Goal: Task Accomplishment & Management: Manage account settings

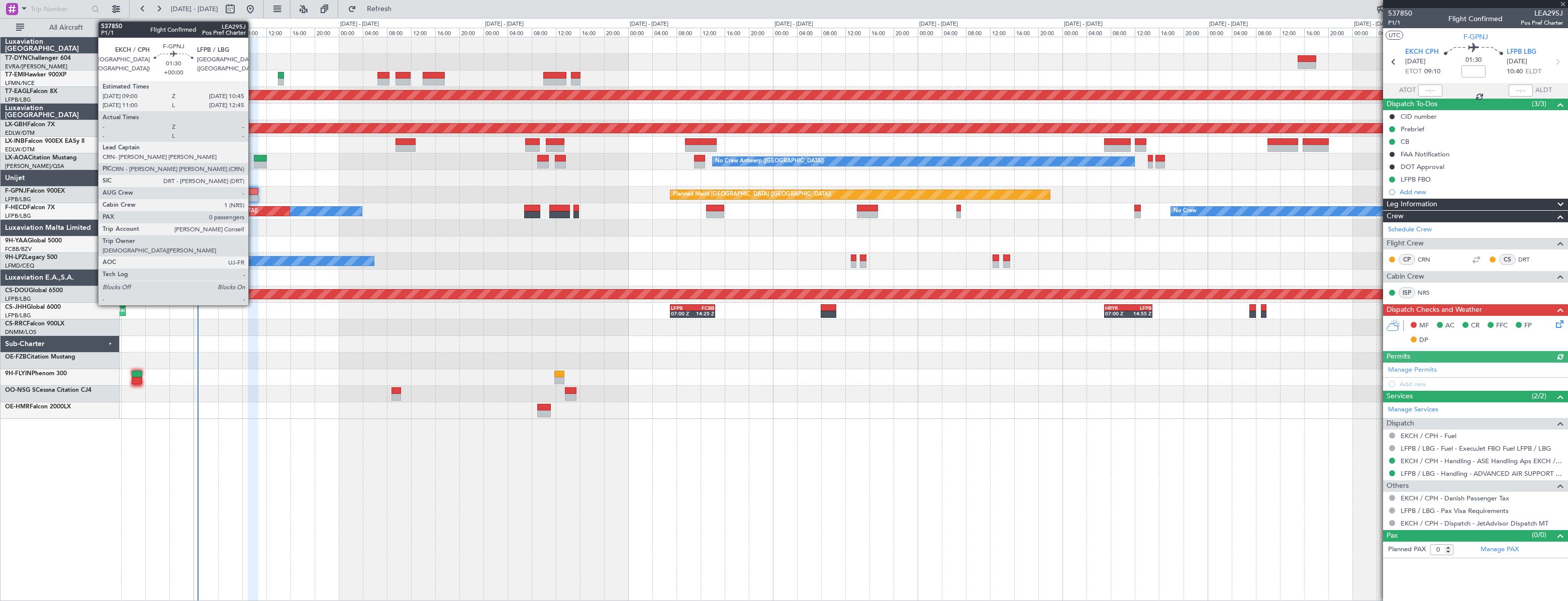
click at [253, 194] on div at bounding box center [253, 192] width 11 height 7
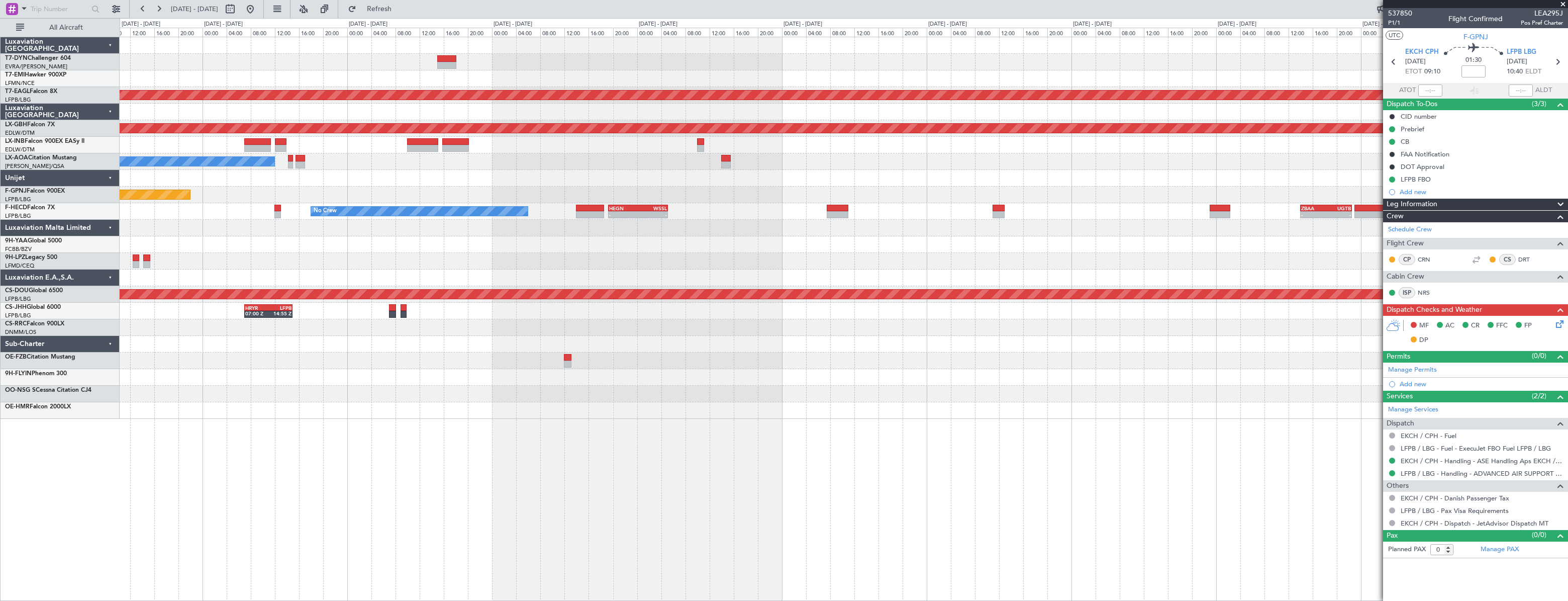
click at [430, 236] on div at bounding box center [844, 244] width 1448 height 16
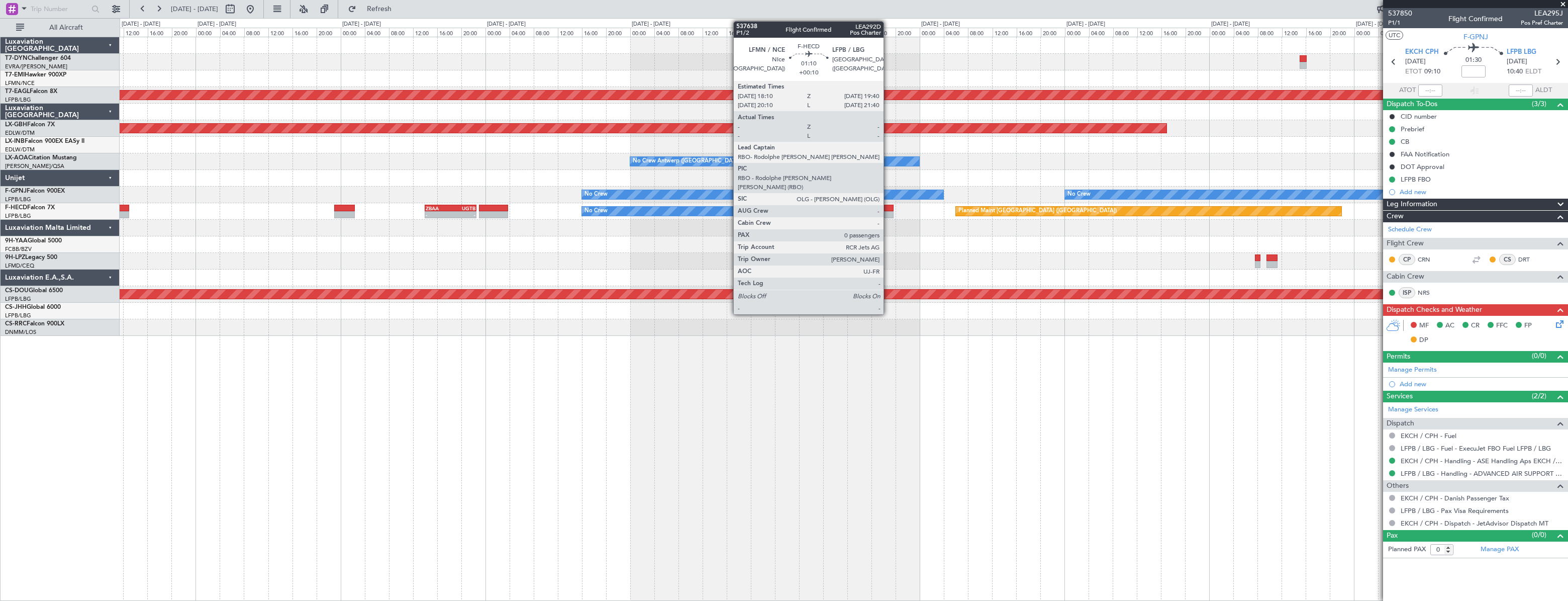
click at [888, 209] on div at bounding box center [889, 208] width 10 height 7
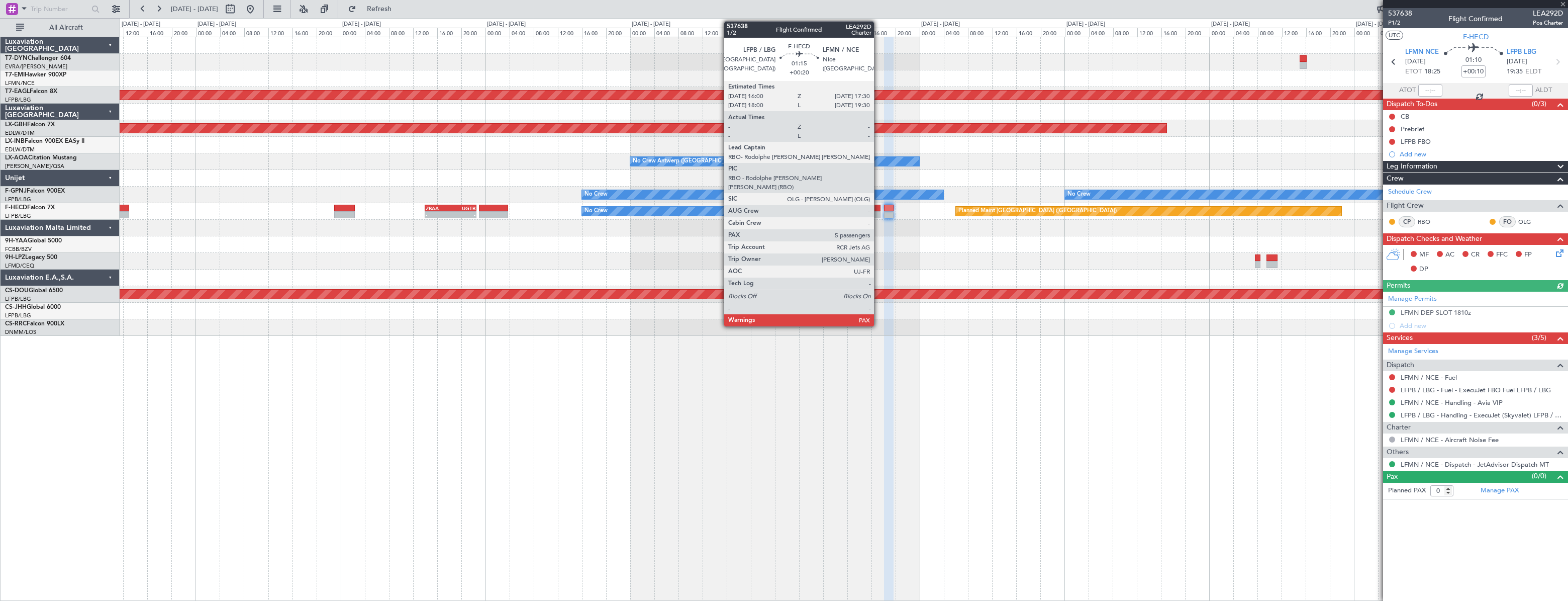
click at [878, 209] on div at bounding box center [876, 208] width 10 height 7
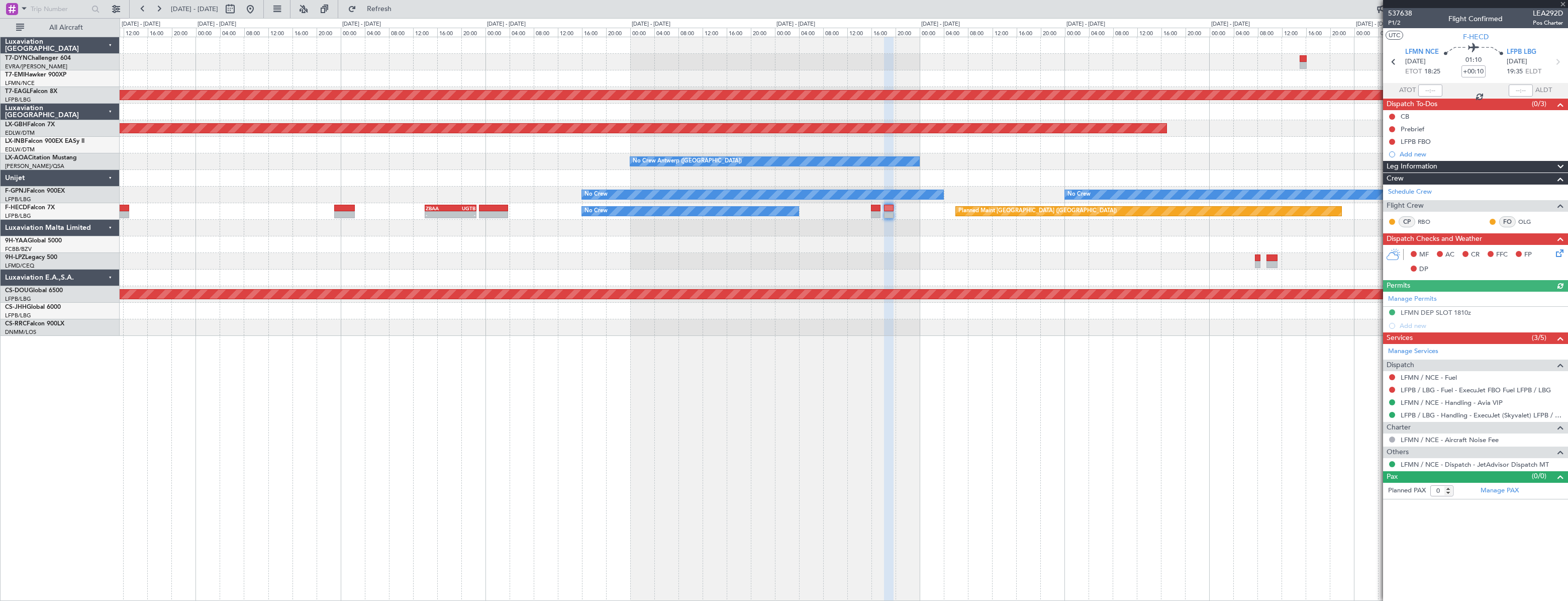
type input "+00:20"
type input "5"
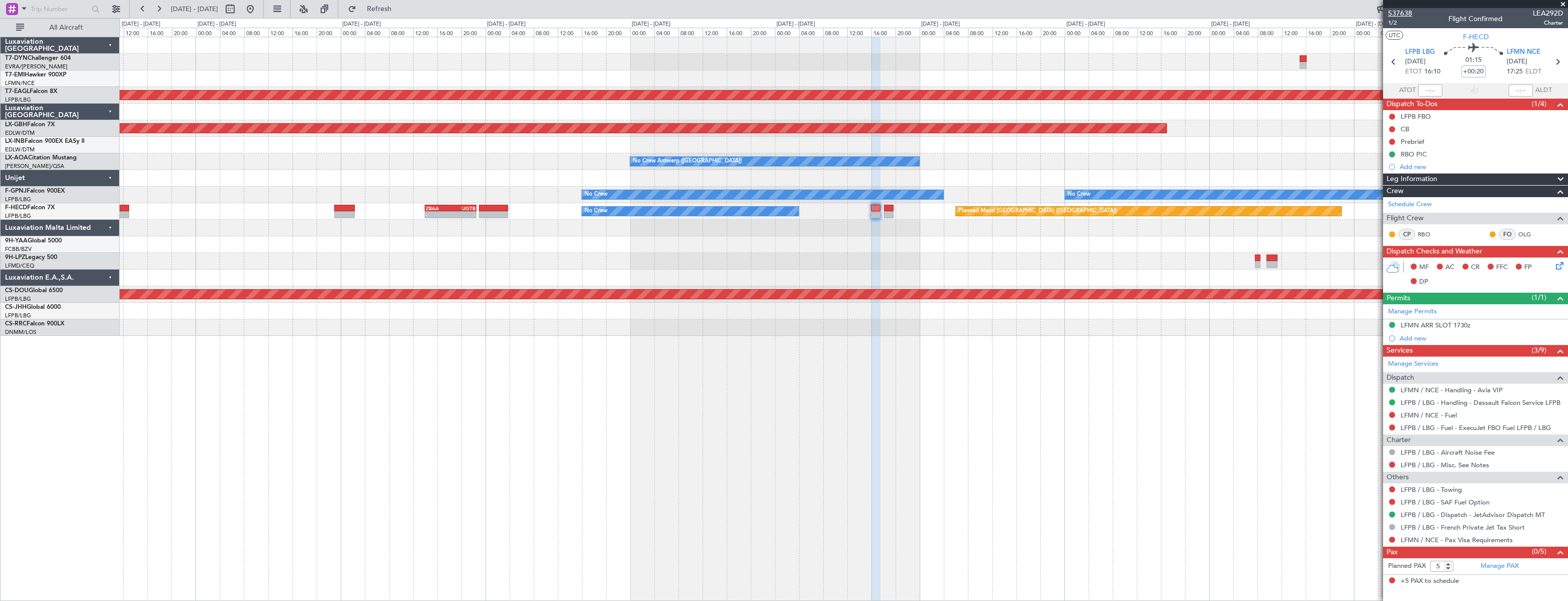
click at [1394, 10] on span "537638" at bounding box center [1400, 13] width 24 height 10
click at [258, 10] on button at bounding box center [250, 9] width 16 height 16
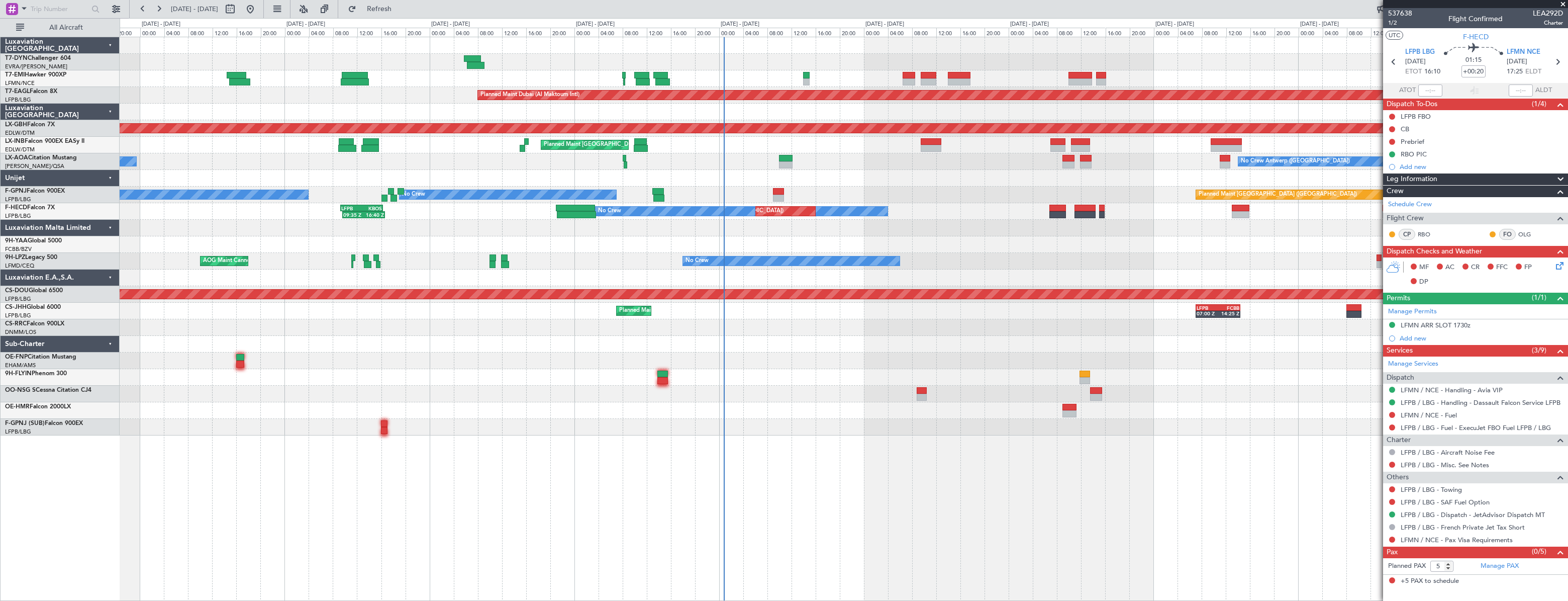
click at [893, 236] on div at bounding box center [844, 244] width 1447 height 16
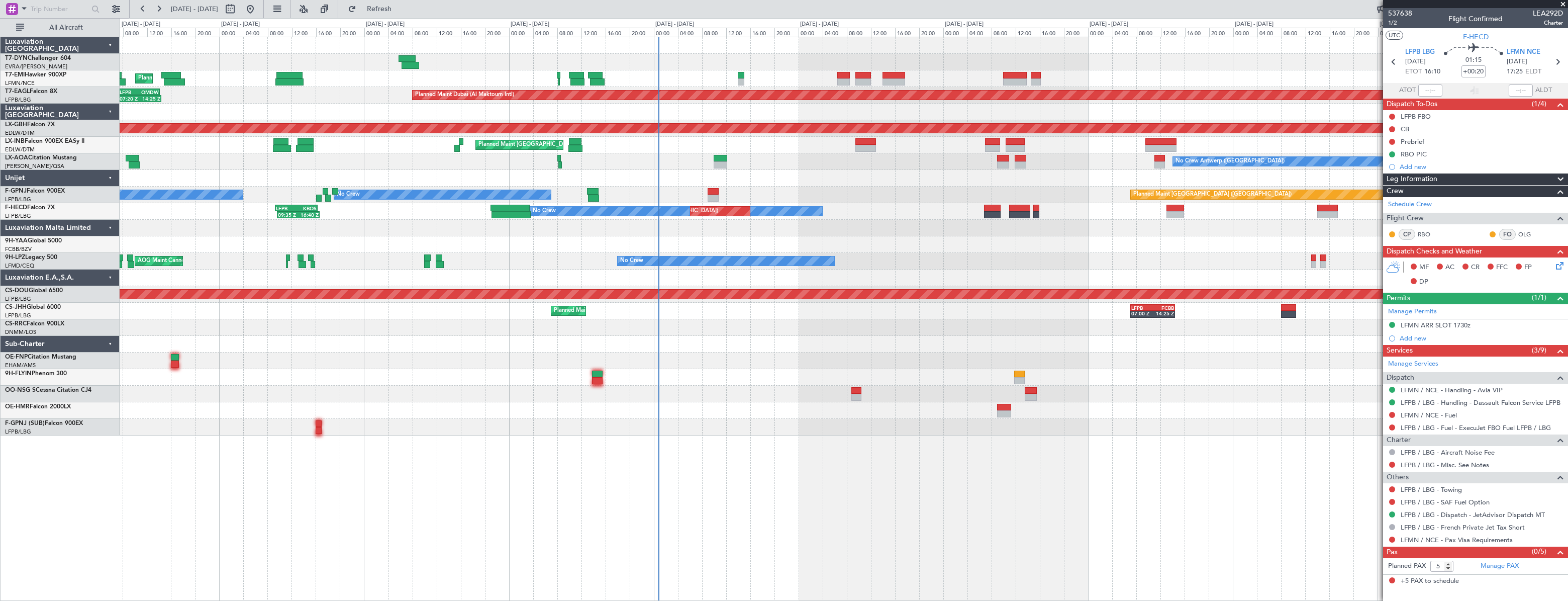
click at [584, 180] on div at bounding box center [844, 178] width 1447 height 16
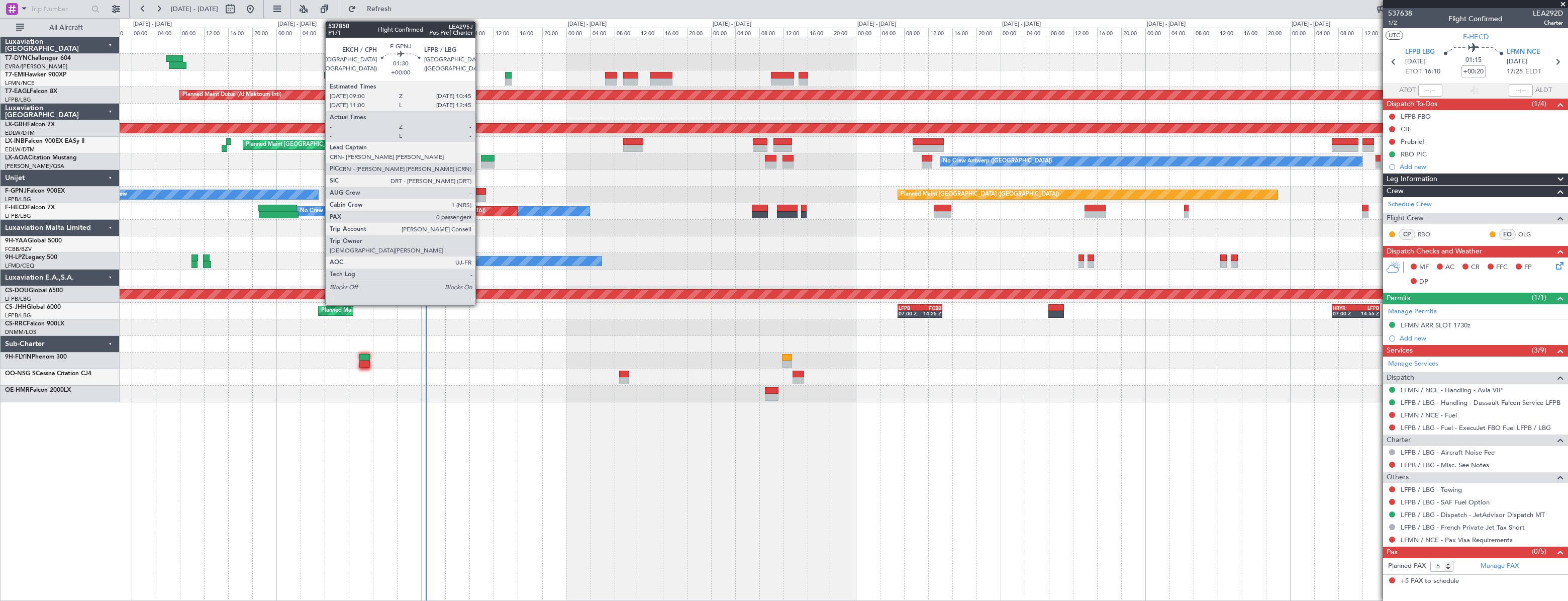
click at [480, 192] on div at bounding box center [480, 192] width 11 height 7
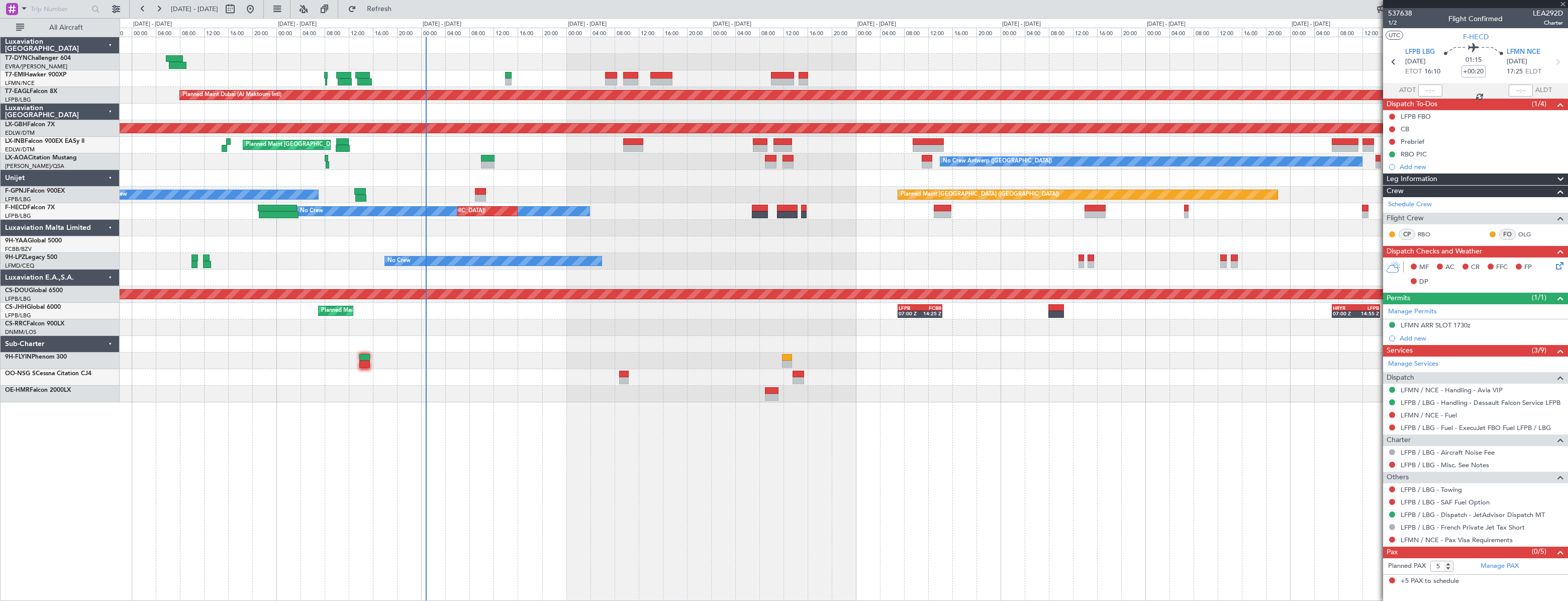
type input "0"
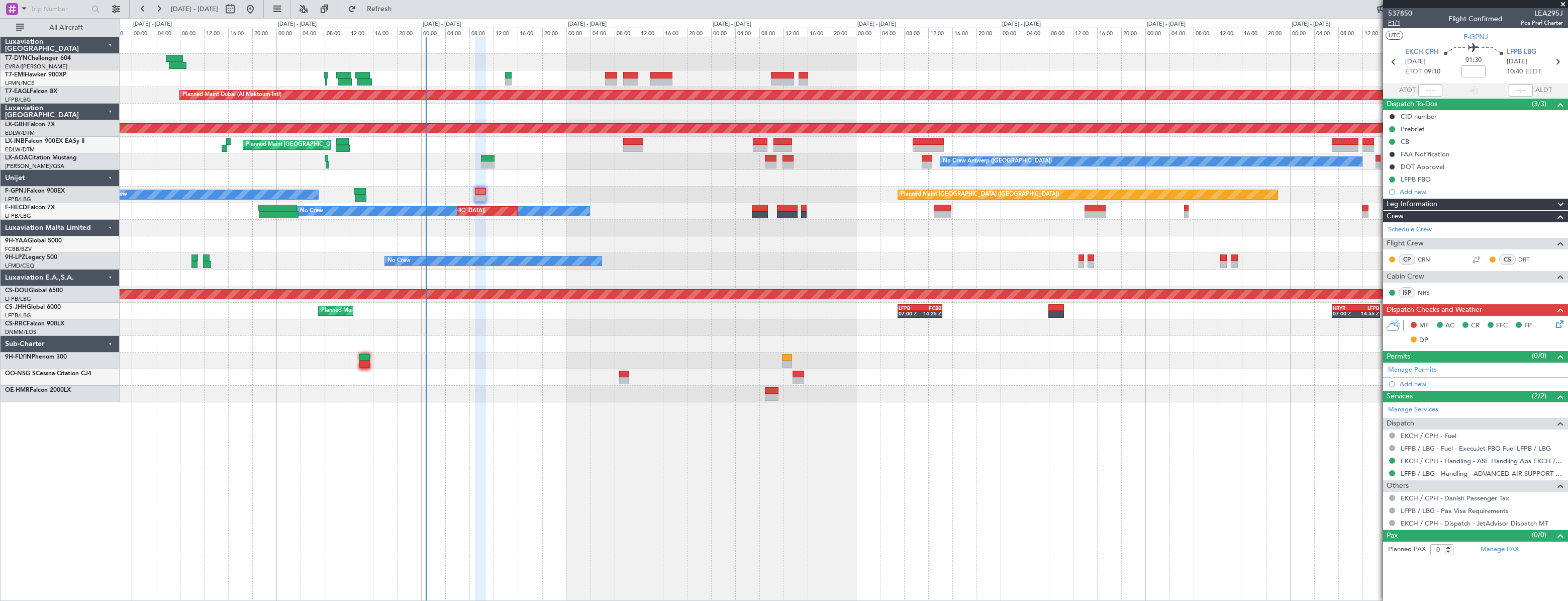
click at [1396, 24] on span "P1/1" at bounding box center [1400, 23] width 24 height 9
click at [1423, 462] on link "EKCH / CPH - Handling - ASE Handling Aps EKCH / CPH" at bounding box center [1482, 461] width 163 height 9
click at [1438, 475] on link "LFPB / LBG - Handling - ADVANCED AIR SUPPORT LFPB" at bounding box center [1482, 473] width 163 height 9
click at [1558, 323] on icon at bounding box center [1558, 322] width 8 height 8
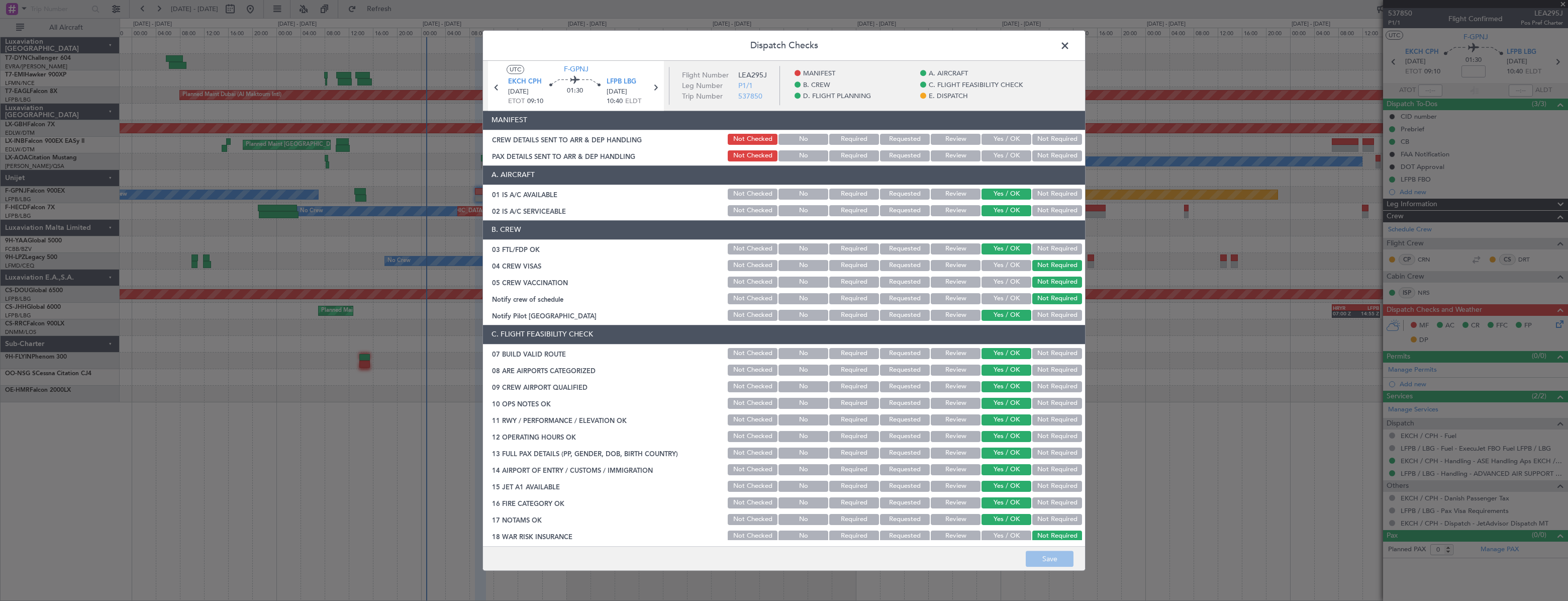
click at [991, 142] on button "Yes / OK" at bounding box center [1006, 139] width 50 height 11
click at [999, 160] on button "Yes / OK" at bounding box center [1006, 156] width 50 height 11
click at [1058, 564] on button "Save" at bounding box center [1049, 558] width 47 height 16
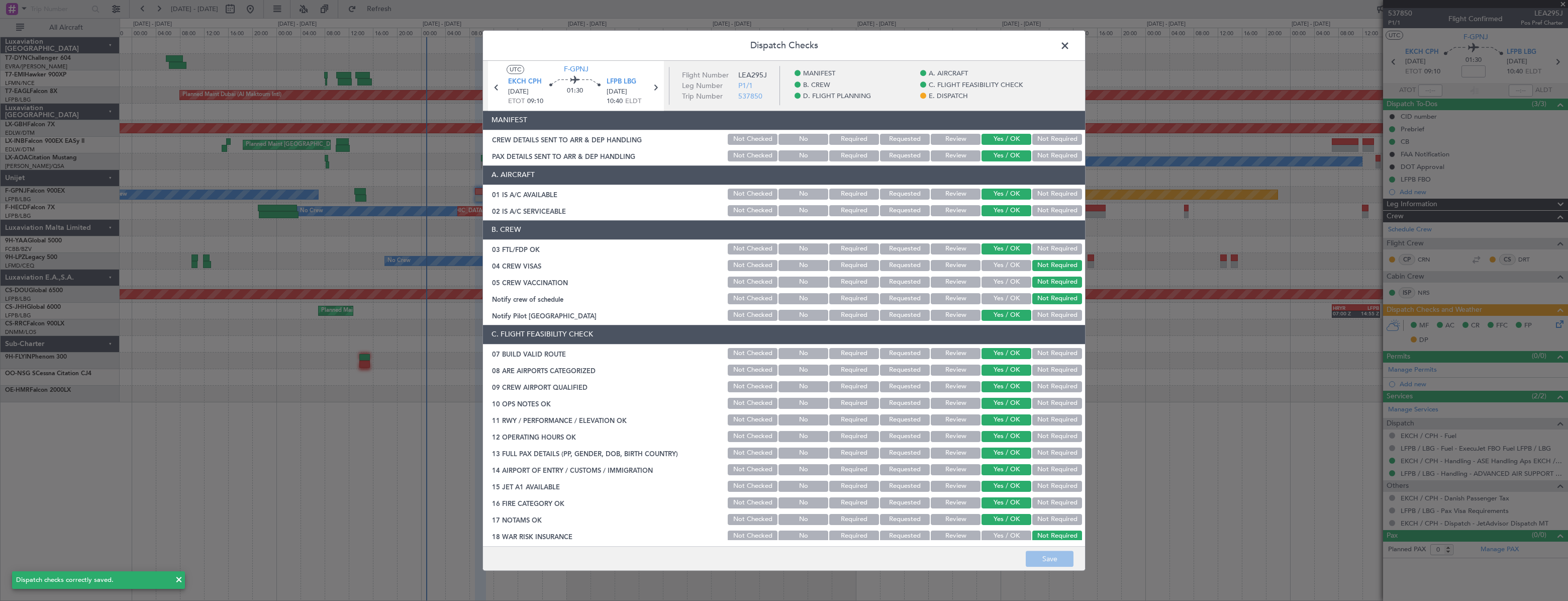
click at [1070, 44] on span at bounding box center [1070, 48] width 0 height 20
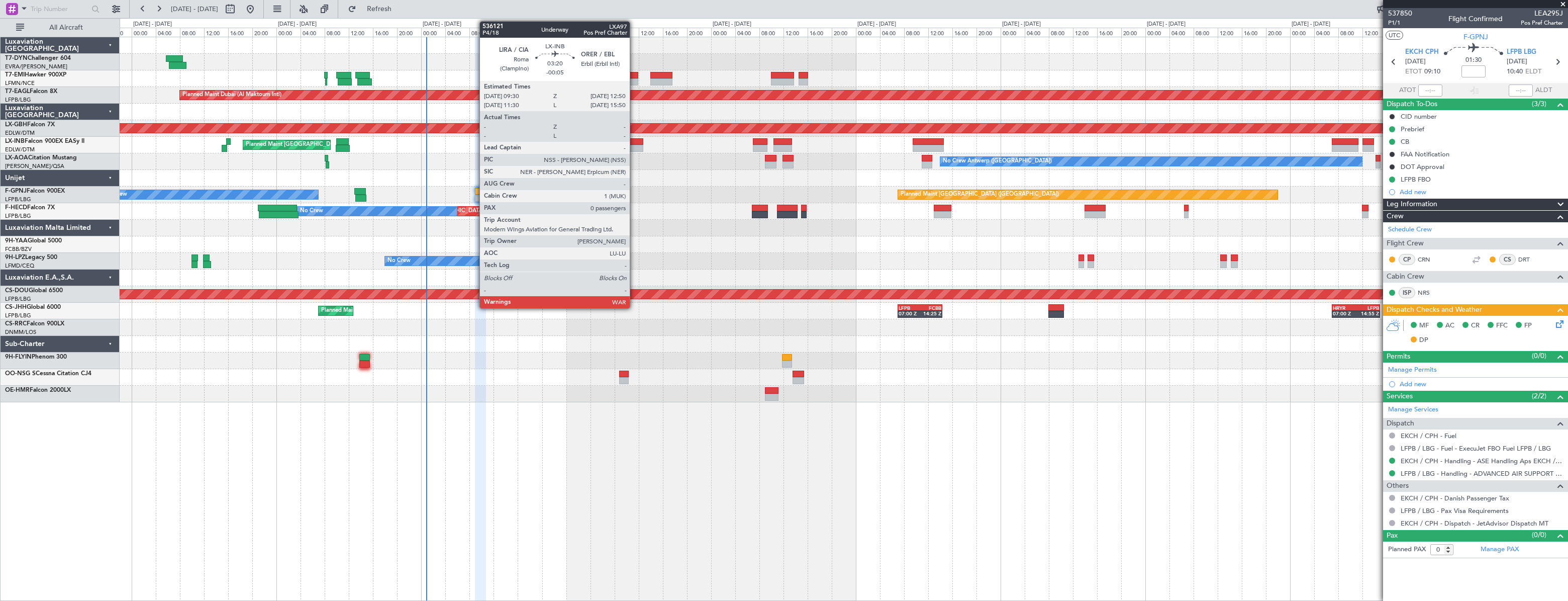
click at [634, 145] on div at bounding box center [634, 149] width 21 height 7
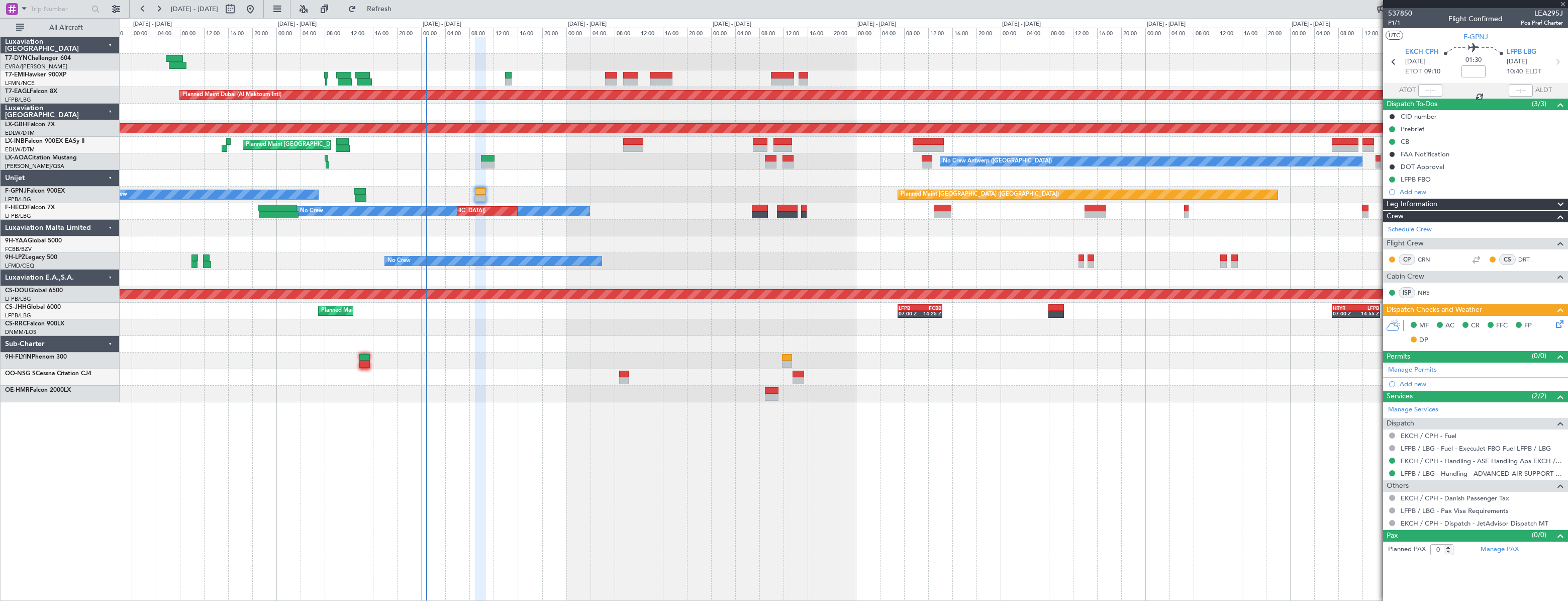
type input "-00:05"
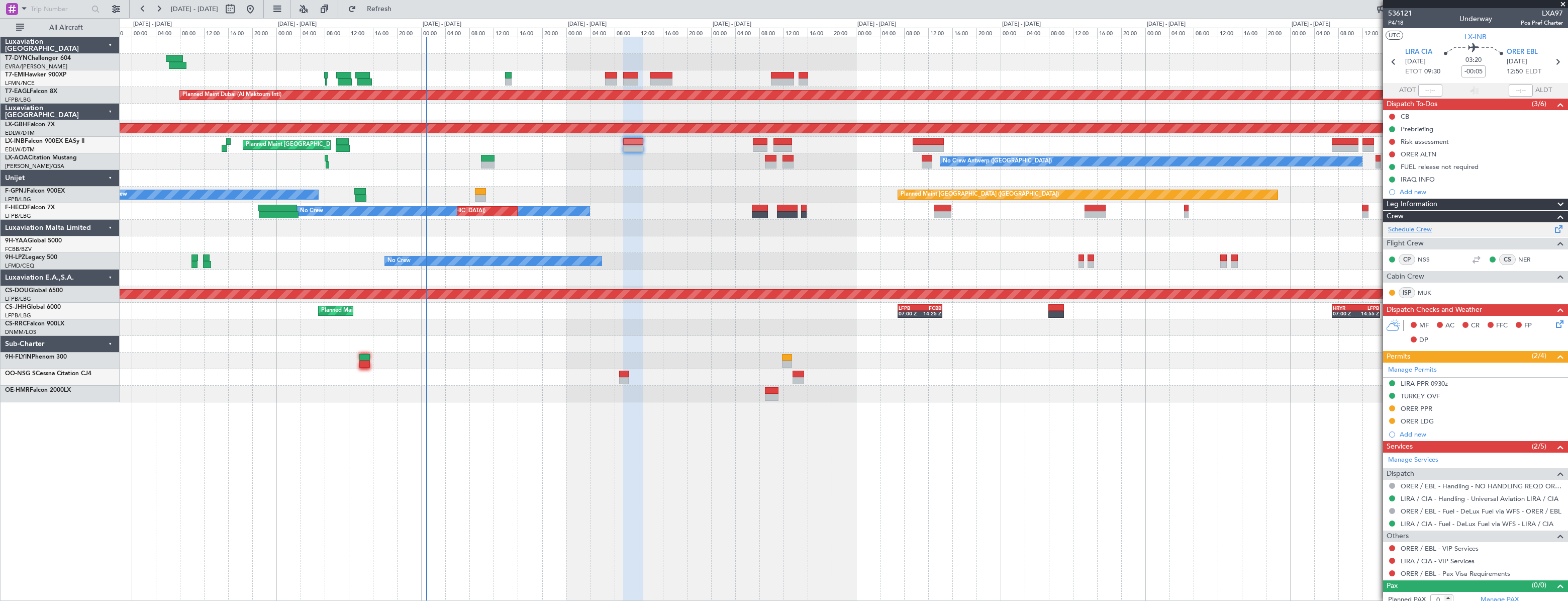
scroll to position [6, 0]
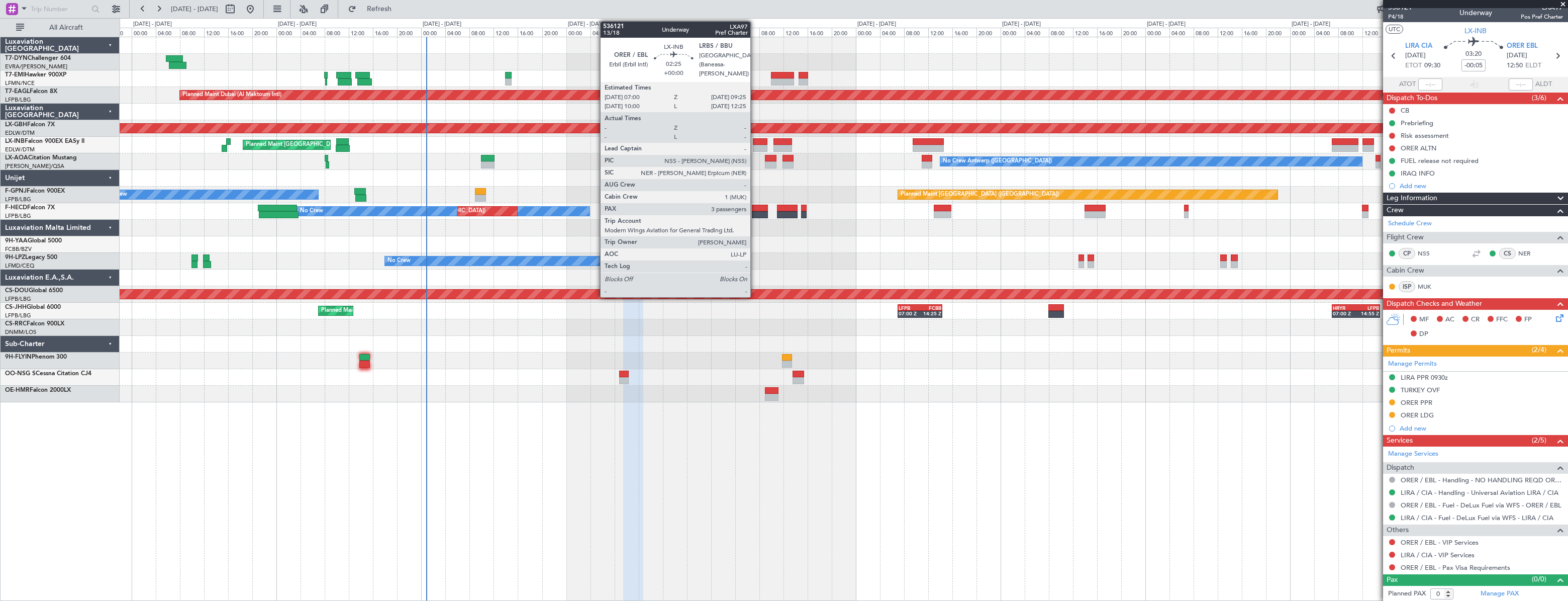
click at [755, 139] on div at bounding box center [760, 142] width 15 height 7
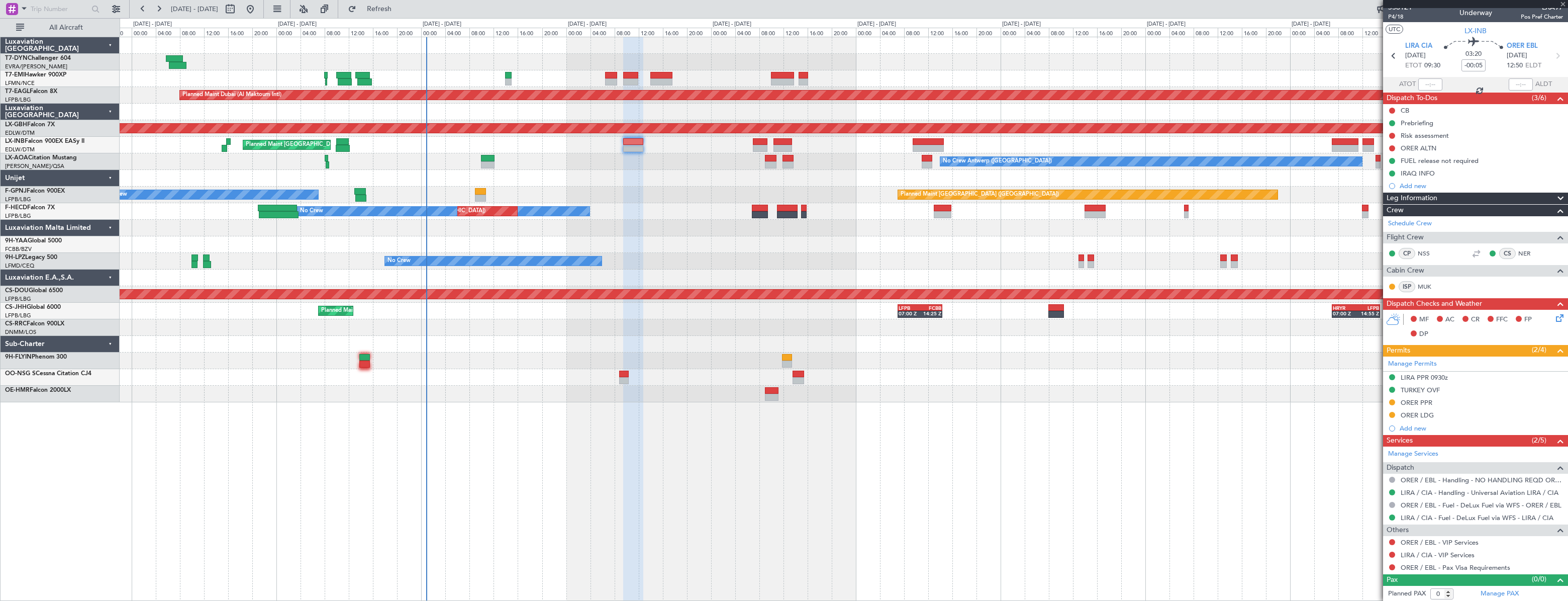
type input "3"
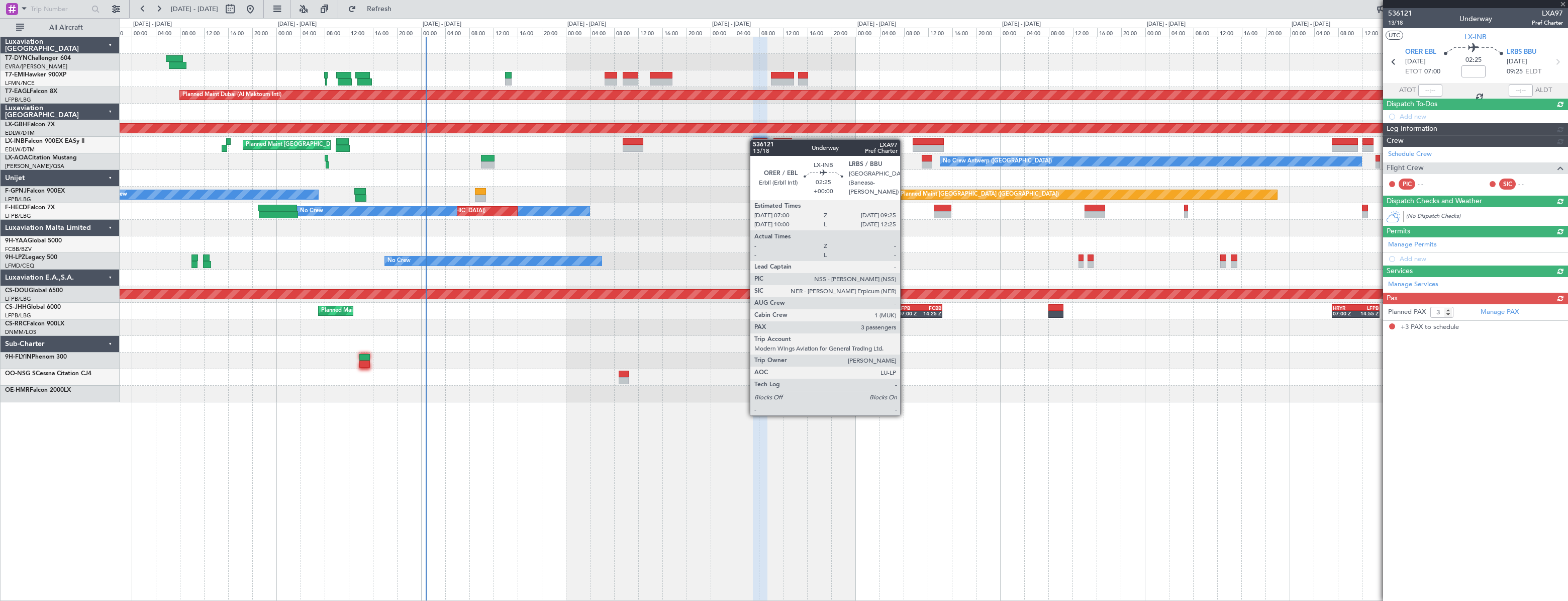
scroll to position [0, 0]
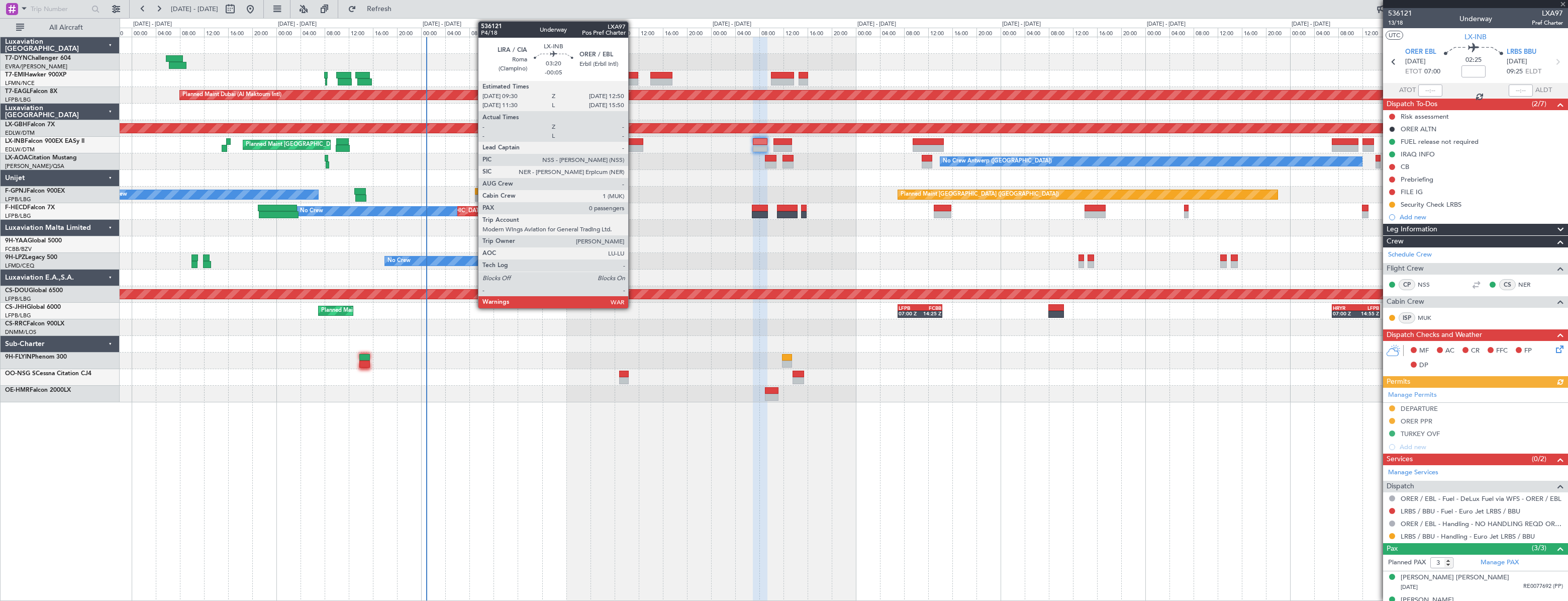
click at [632, 142] on div at bounding box center [634, 142] width 21 height 7
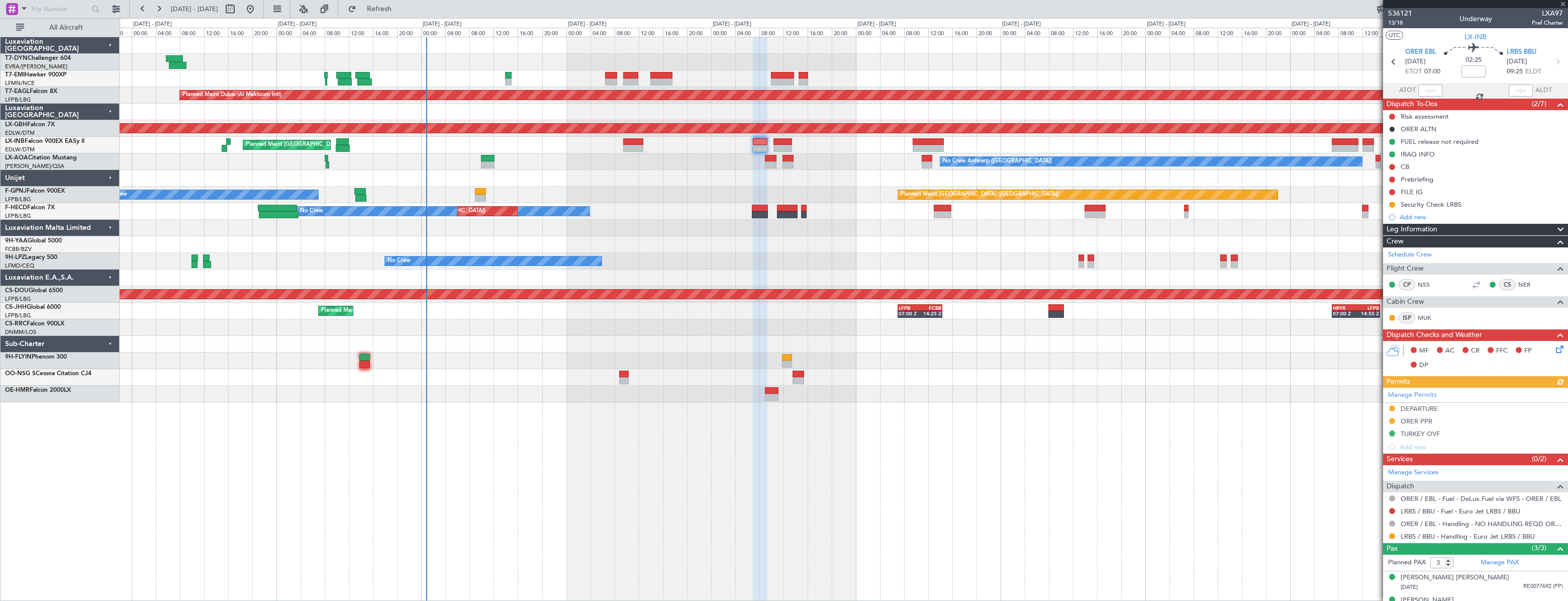
type input "-00:05"
type input "0"
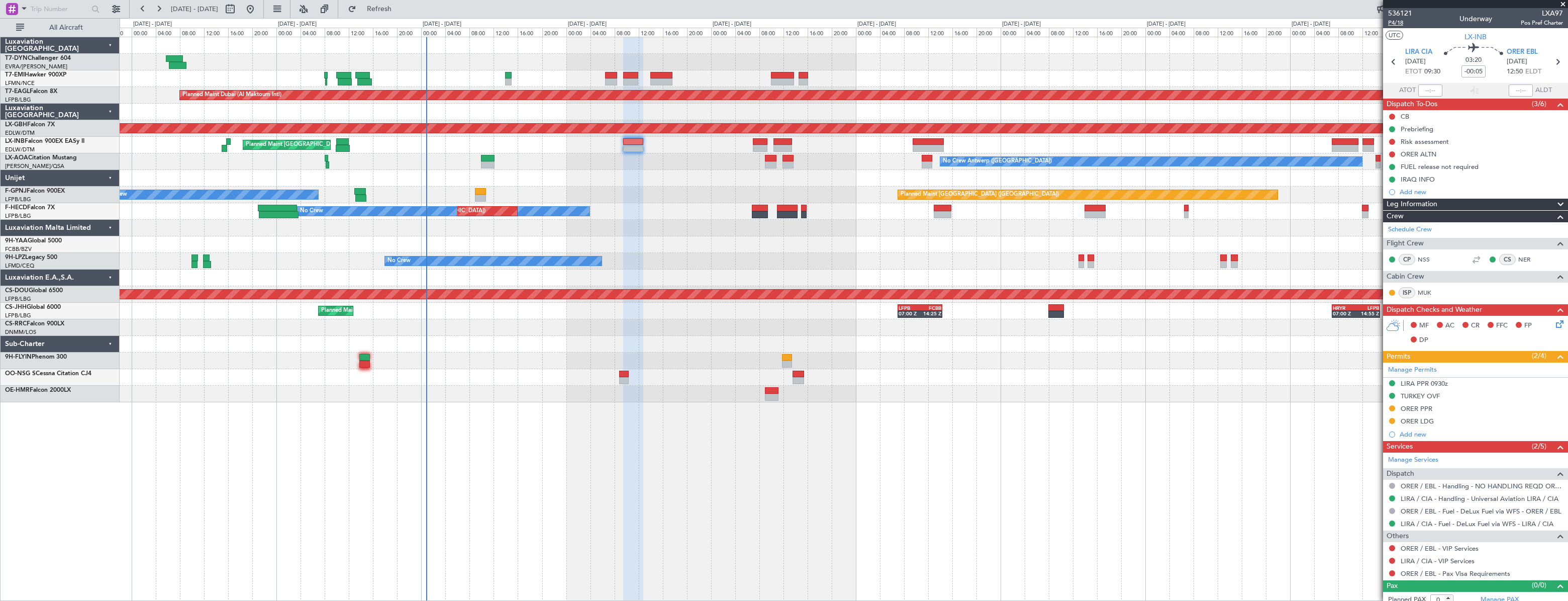
click at [1396, 23] on span "P4/18" at bounding box center [1400, 23] width 24 height 9
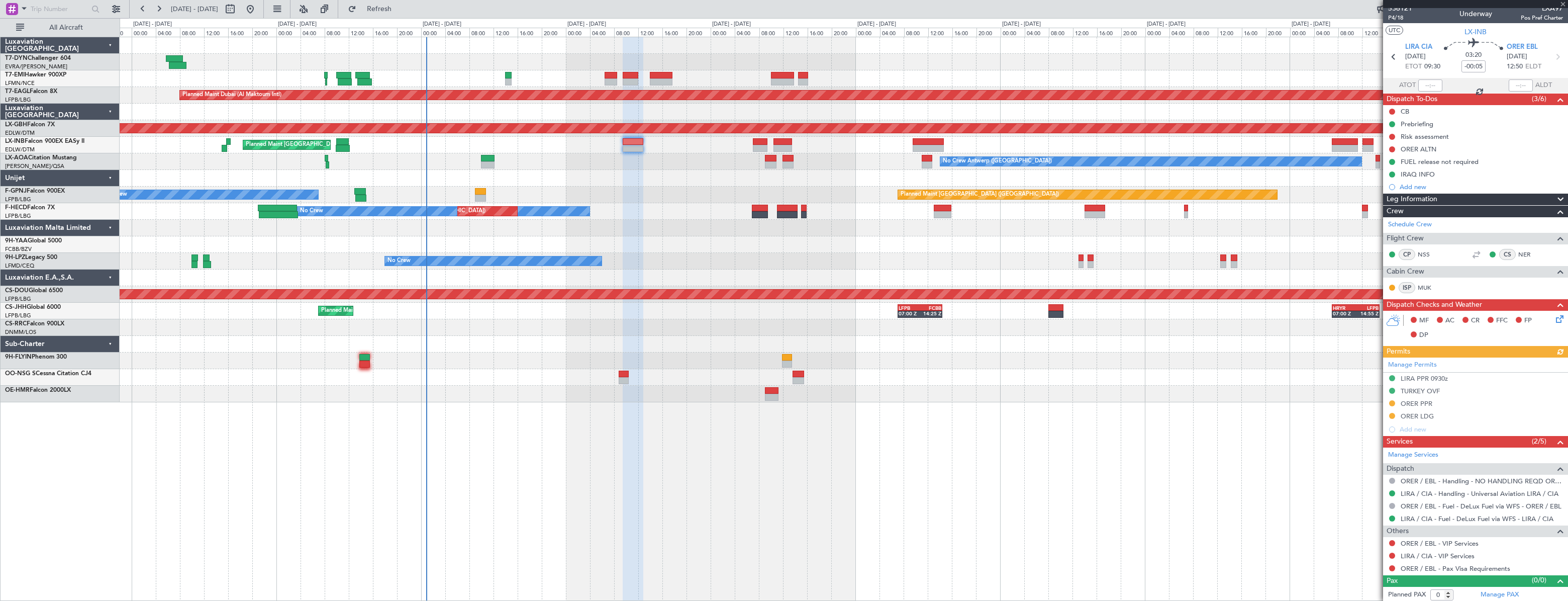
scroll to position [6, 0]
click at [1433, 492] on link "LIRA / CIA - Handling - Universal Aviation LIRA / CIA" at bounding box center [1479, 493] width 158 height 9
click at [1554, 312] on icon at bounding box center [1558, 316] width 8 height 8
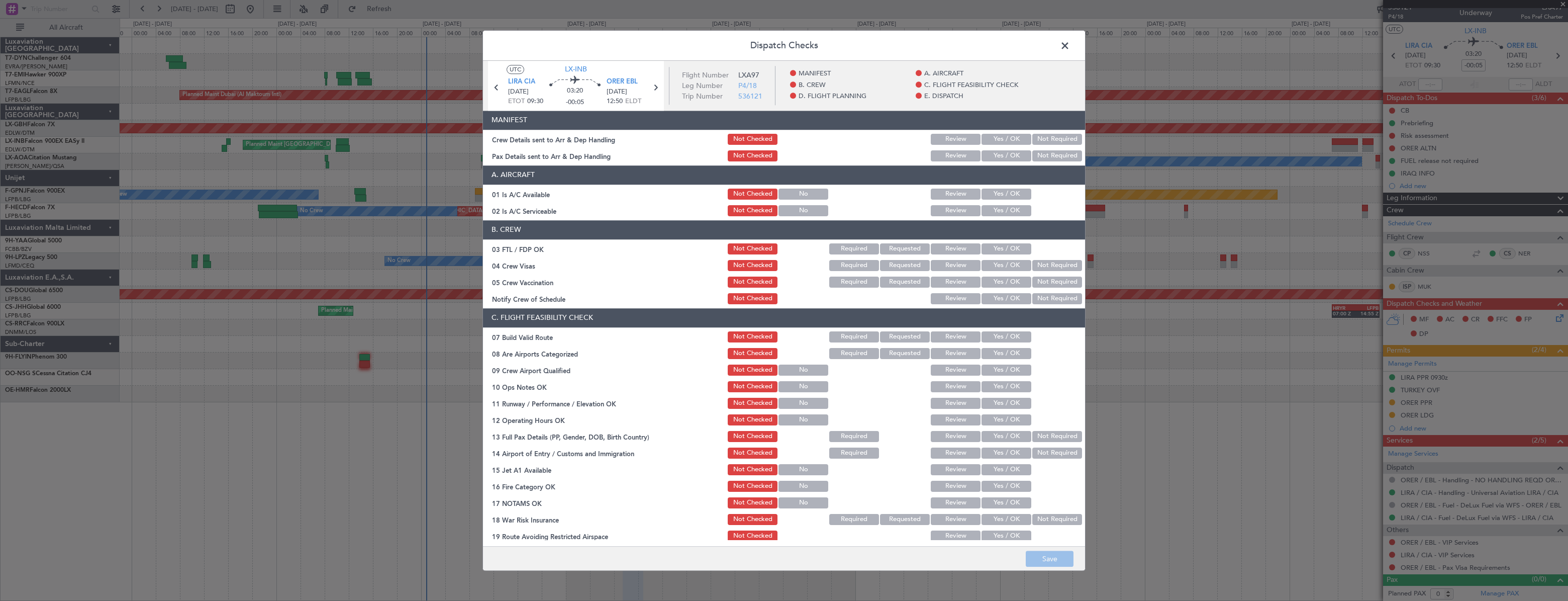
click at [1001, 149] on div "Yes / OK" at bounding box center [1005, 155] width 51 height 14
click at [998, 128] on header "MANIFEST" at bounding box center [783, 120] width 602 height 19
click at [996, 138] on button "Yes / OK" at bounding box center [1006, 139] width 50 height 11
click at [996, 156] on button "Yes / OK" at bounding box center [1006, 156] width 50 height 11
click at [1036, 552] on button "Save" at bounding box center [1049, 558] width 47 height 16
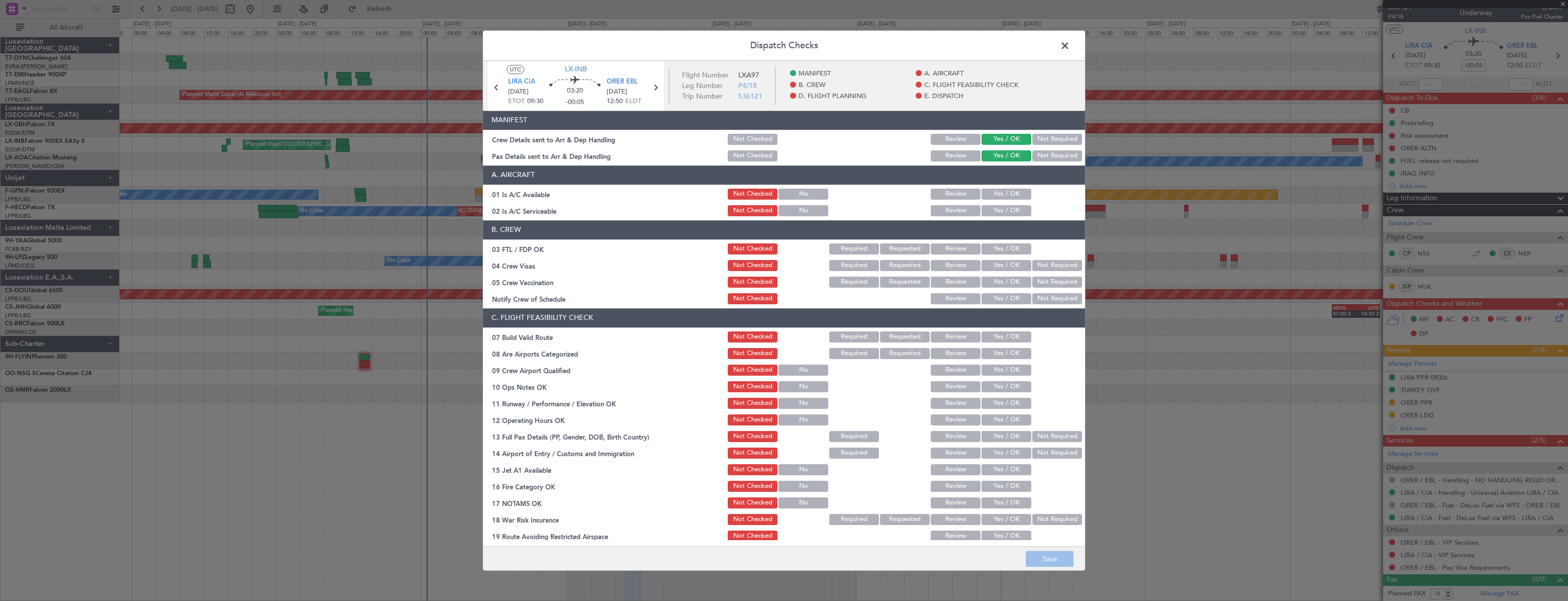
click at [1070, 47] on span at bounding box center [1070, 48] width 0 height 20
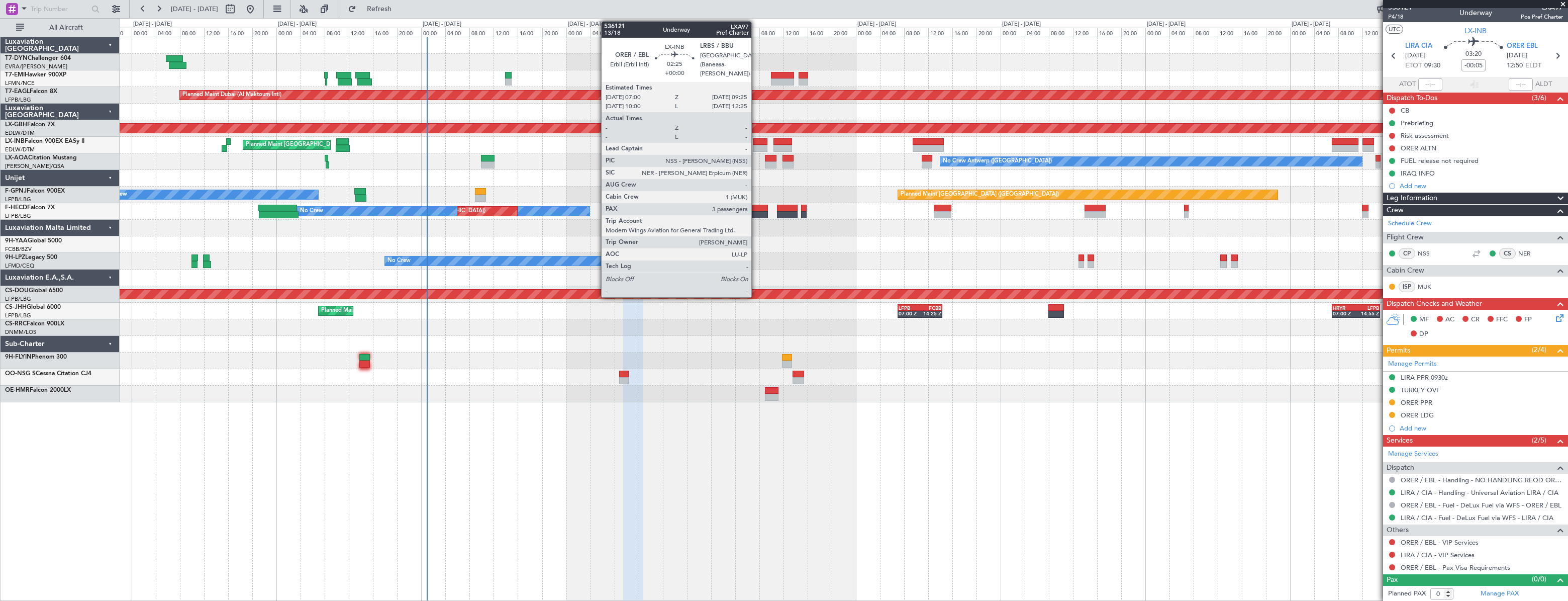
click at [756, 141] on div at bounding box center [760, 142] width 15 height 7
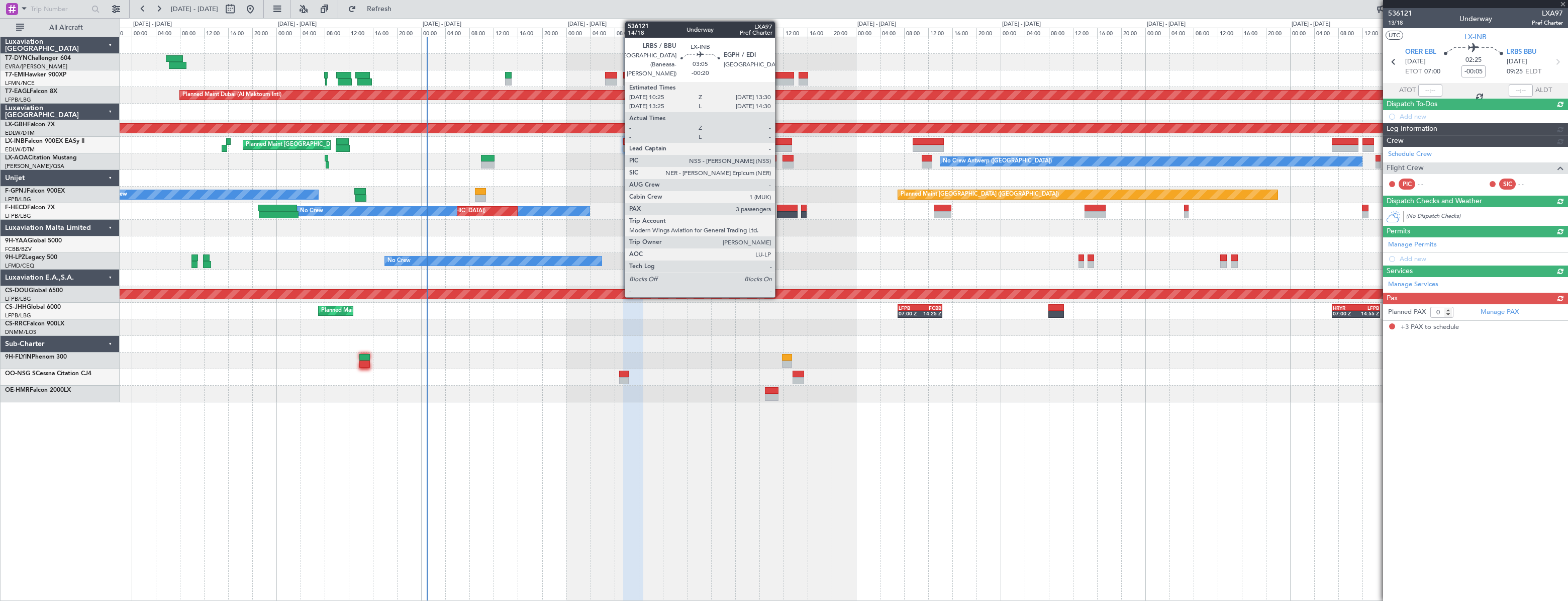
type input "3"
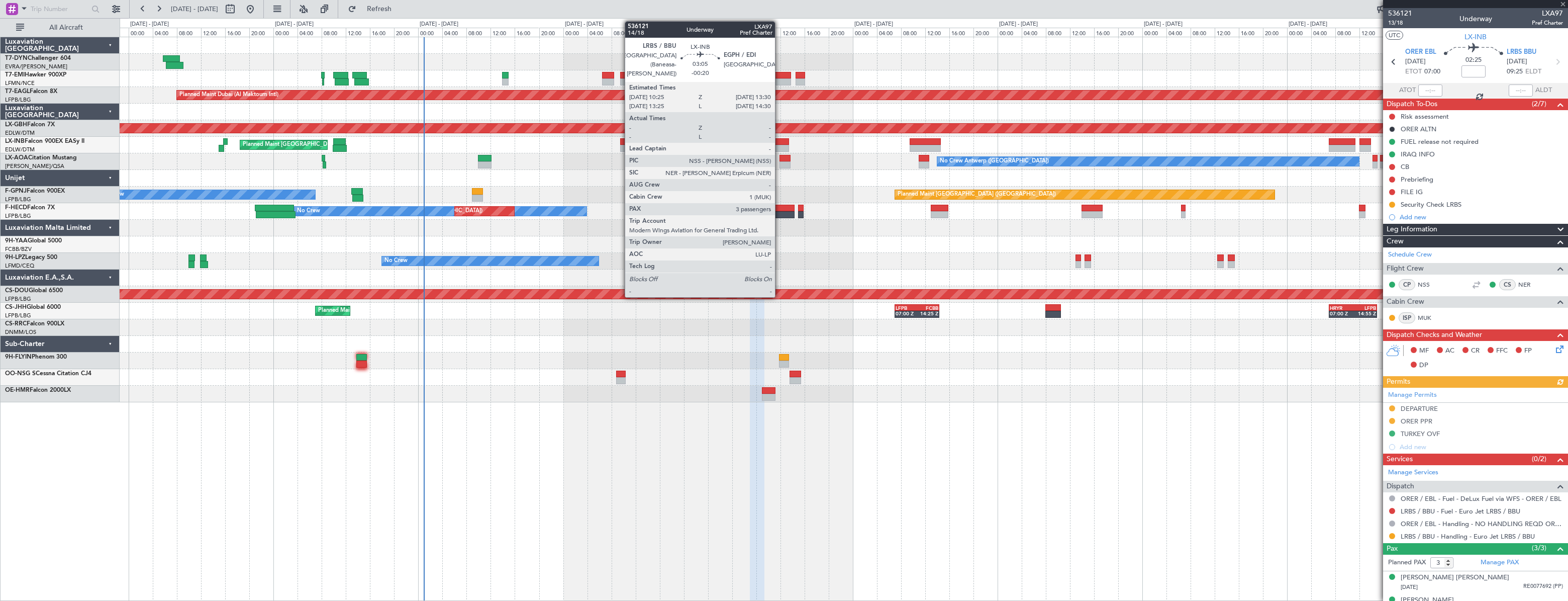
click at [777, 140] on div at bounding box center [780, 142] width 19 height 7
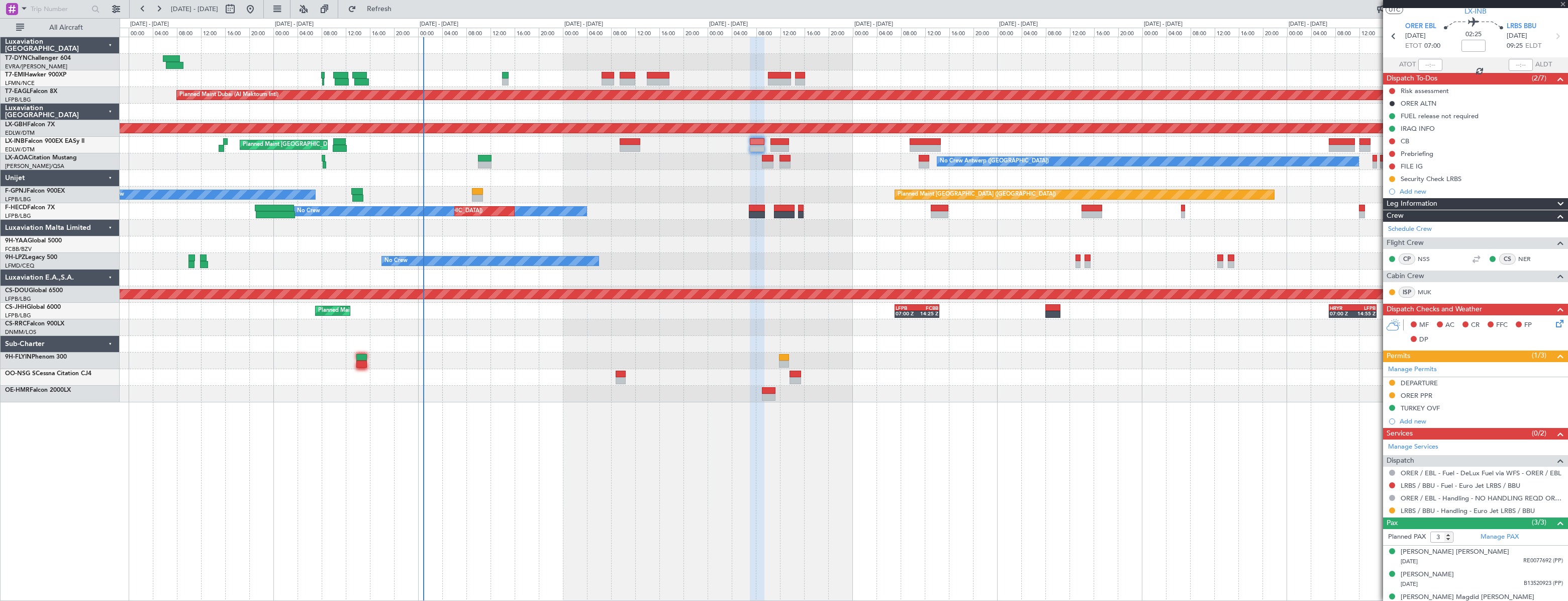
scroll to position [37, 0]
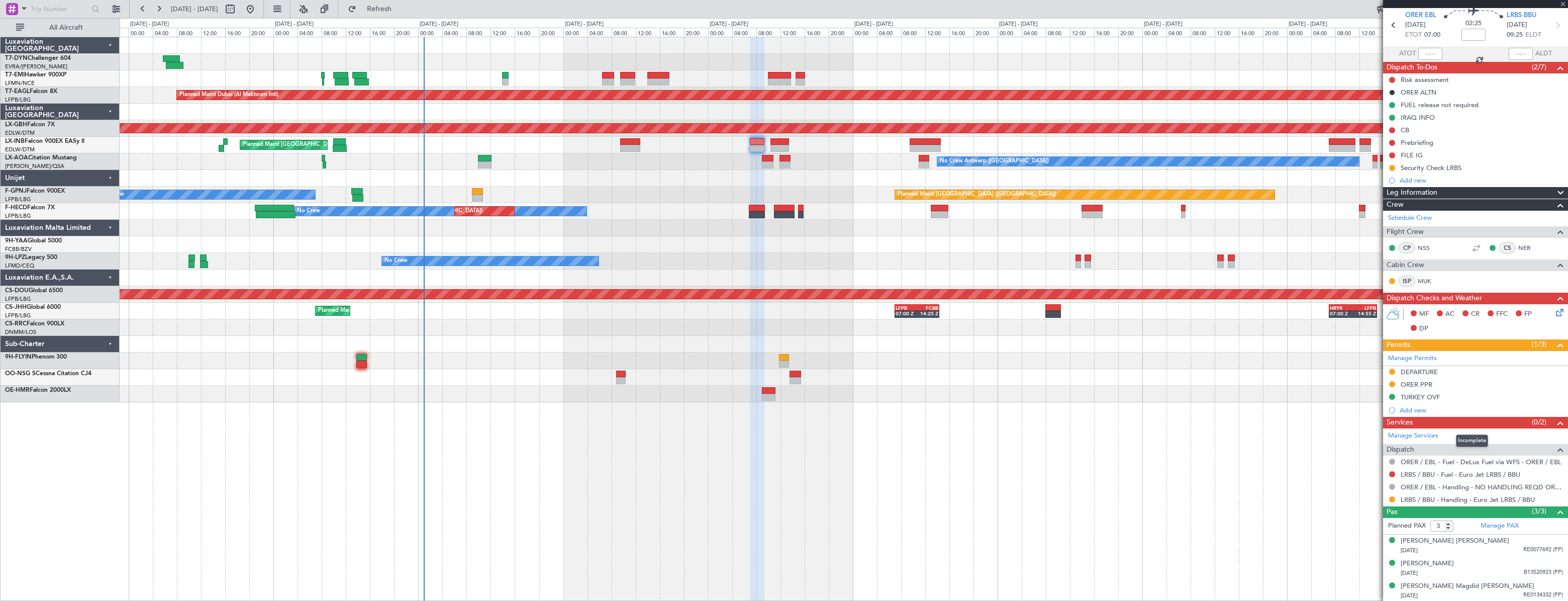
type input "-00:20"
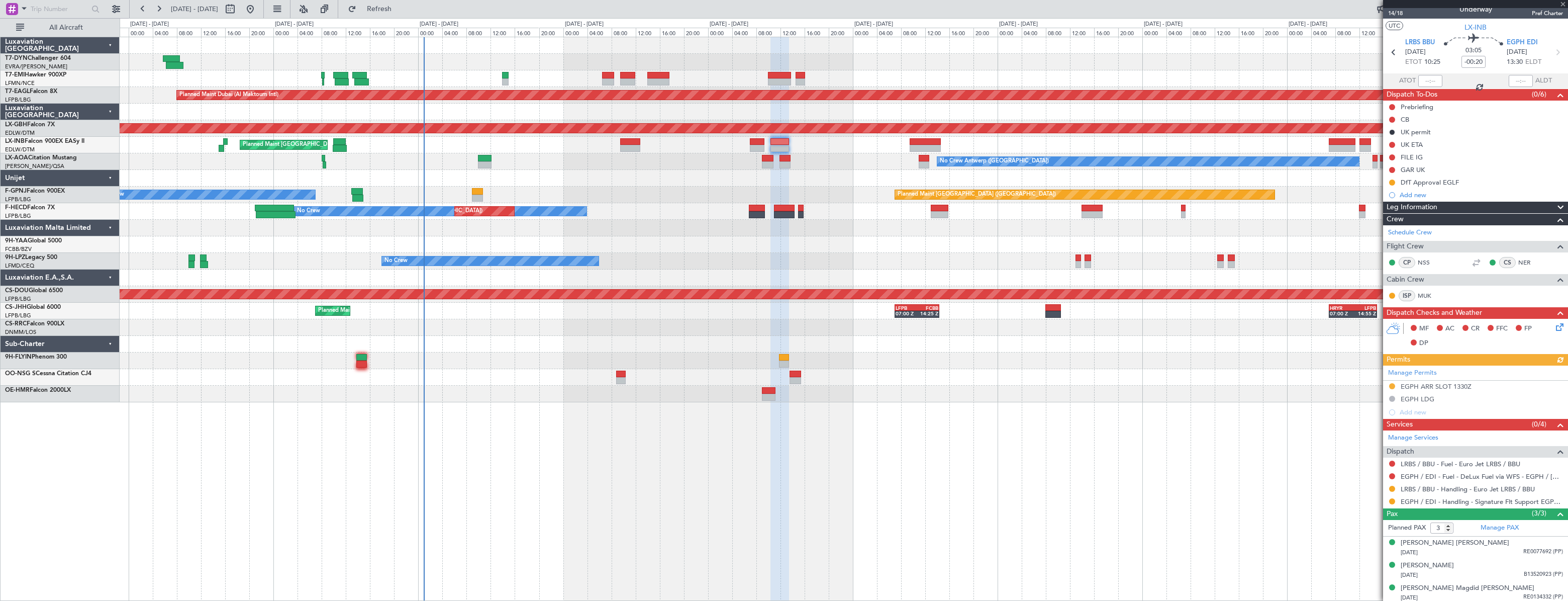
scroll to position [12, 0]
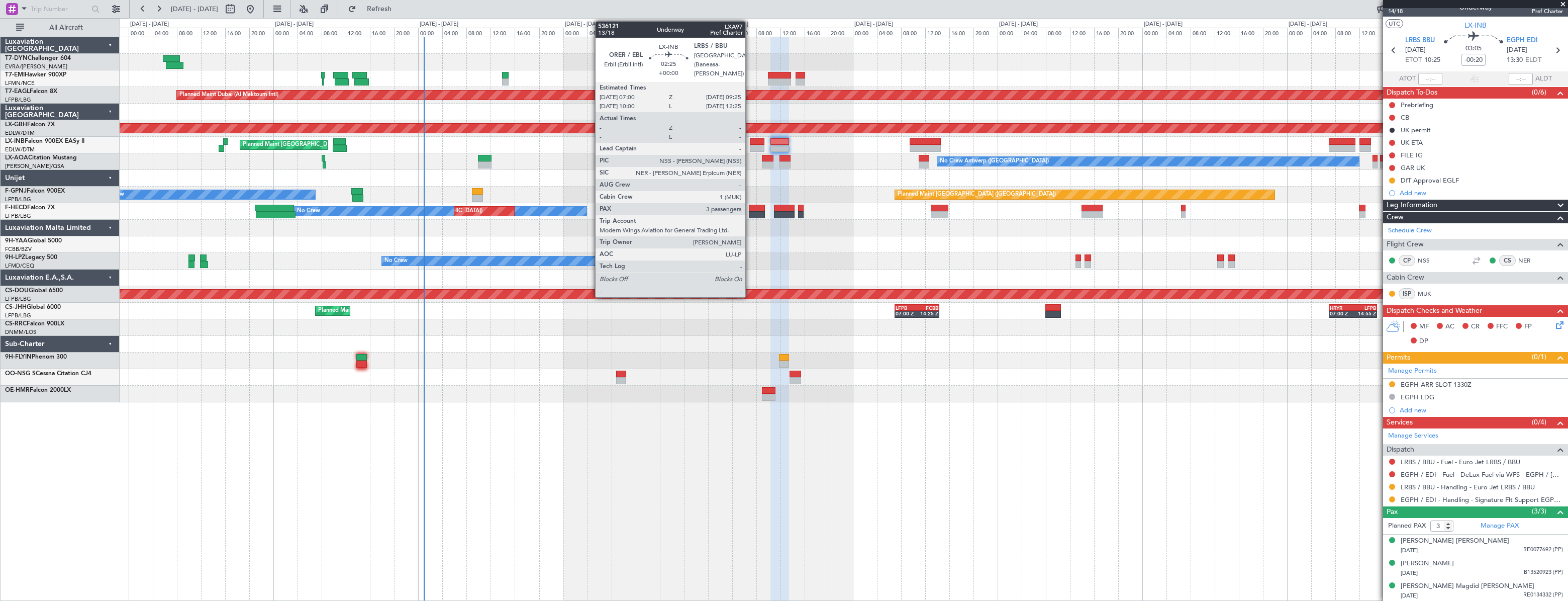
click at [750, 145] on div at bounding box center [757, 149] width 15 height 7
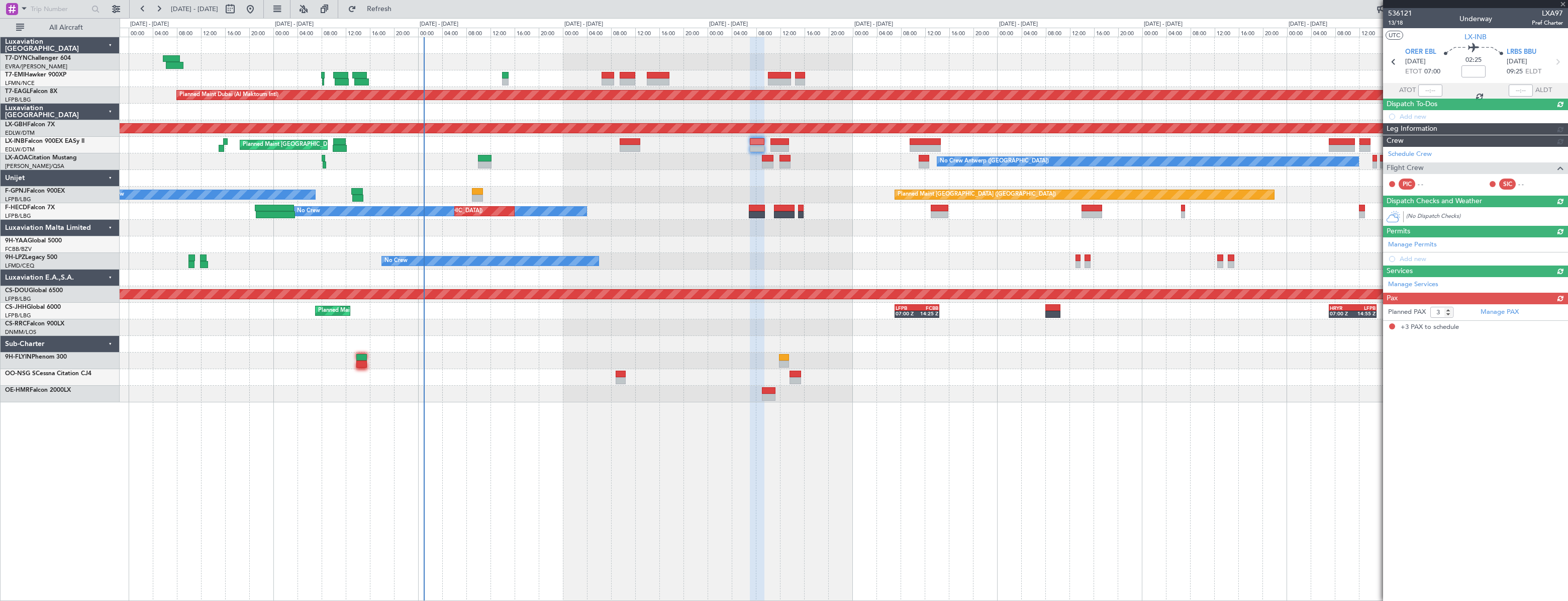
scroll to position [0, 0]
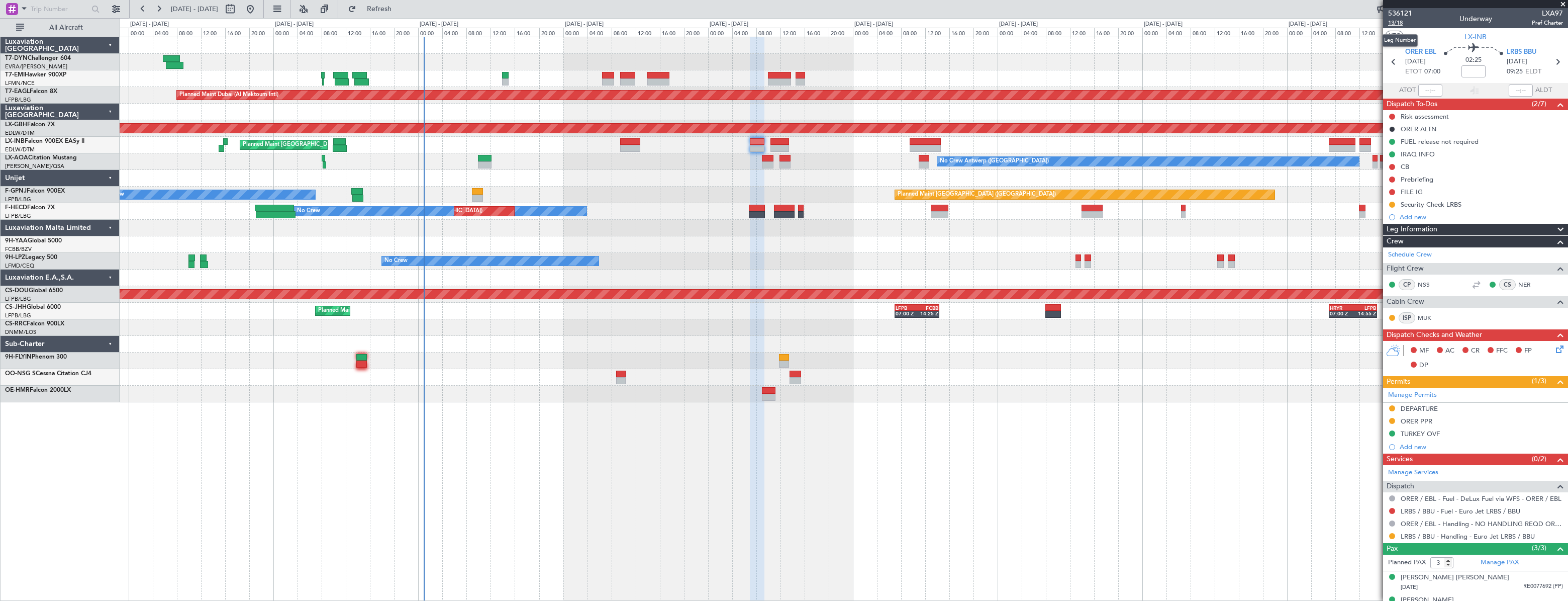
click at [1397, 24] on span "13/18" at bounding box center [1400, 23] width 24 height 9
click at [1415, 533] on link "LRBS / BBU - Handling - Euro Jet LRBS / BBU" at bounding box center [1468, 536] width 134 height 9
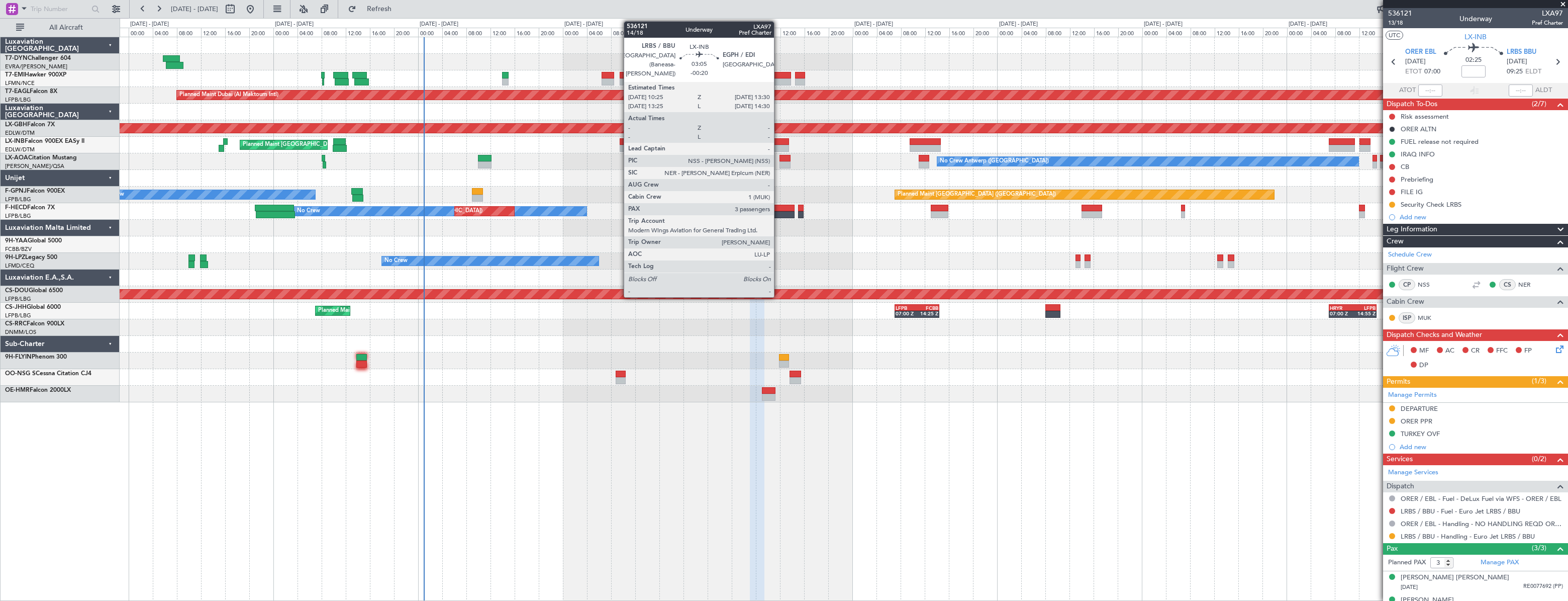
click at [779, 142] on div at bounding box center [780, 142] width 19 height 7
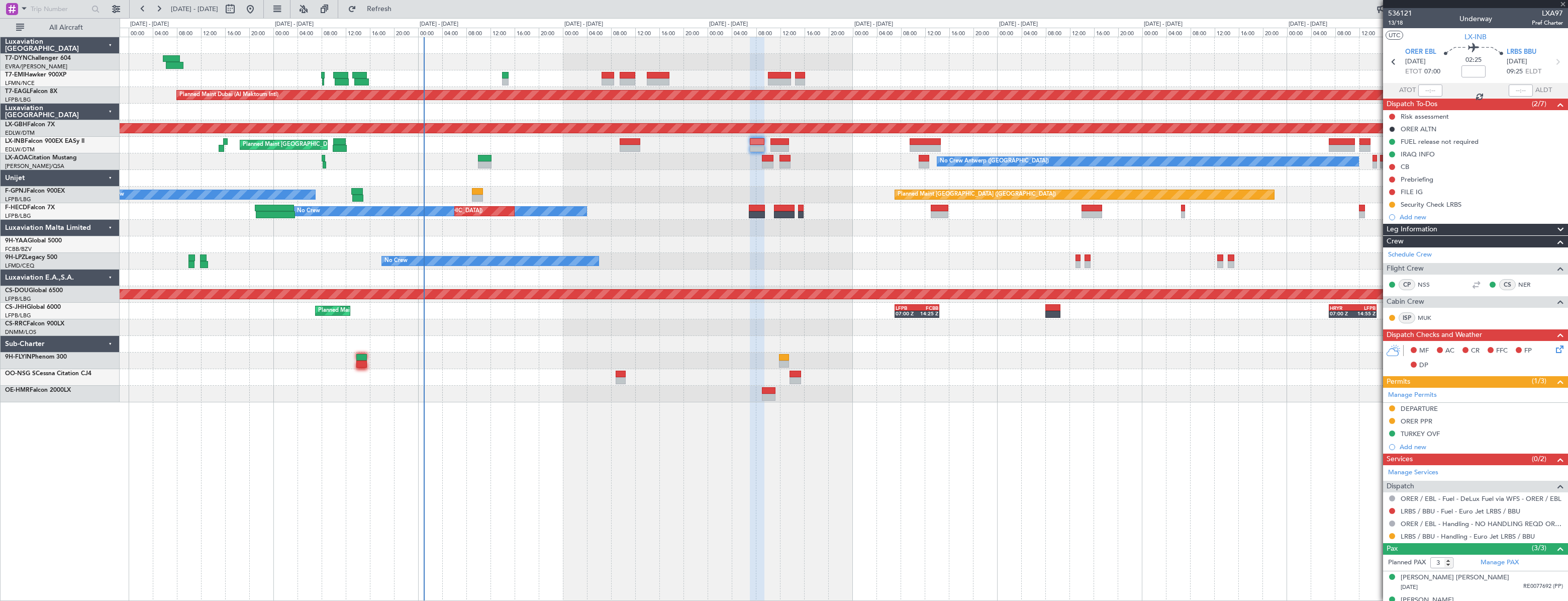
type input "-00:20"
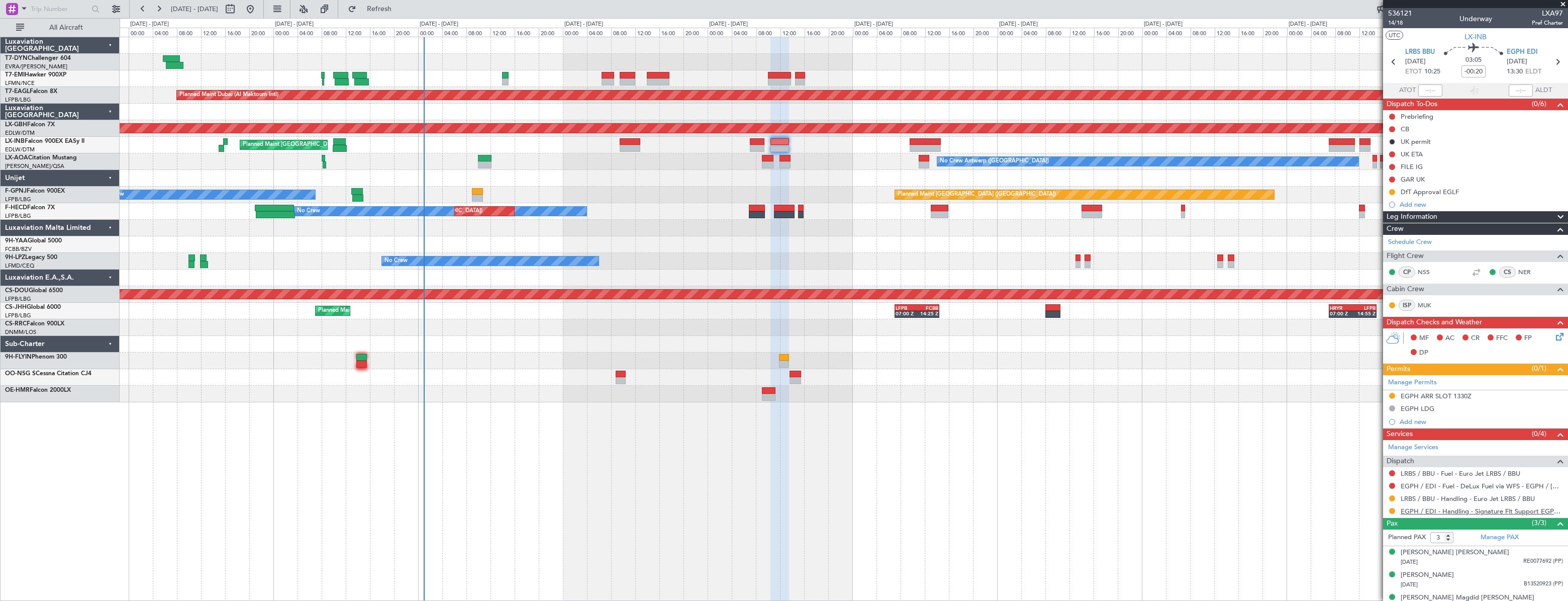
click at [1419, 507] on link "EGPH / EDI - Handling - Signature Flt Support EGPH / EDI" at bounding box center [1482, 511] width 163 height 9
click at [1554, 336] on icon at bounding box center [1558, 334] width 8 height 8
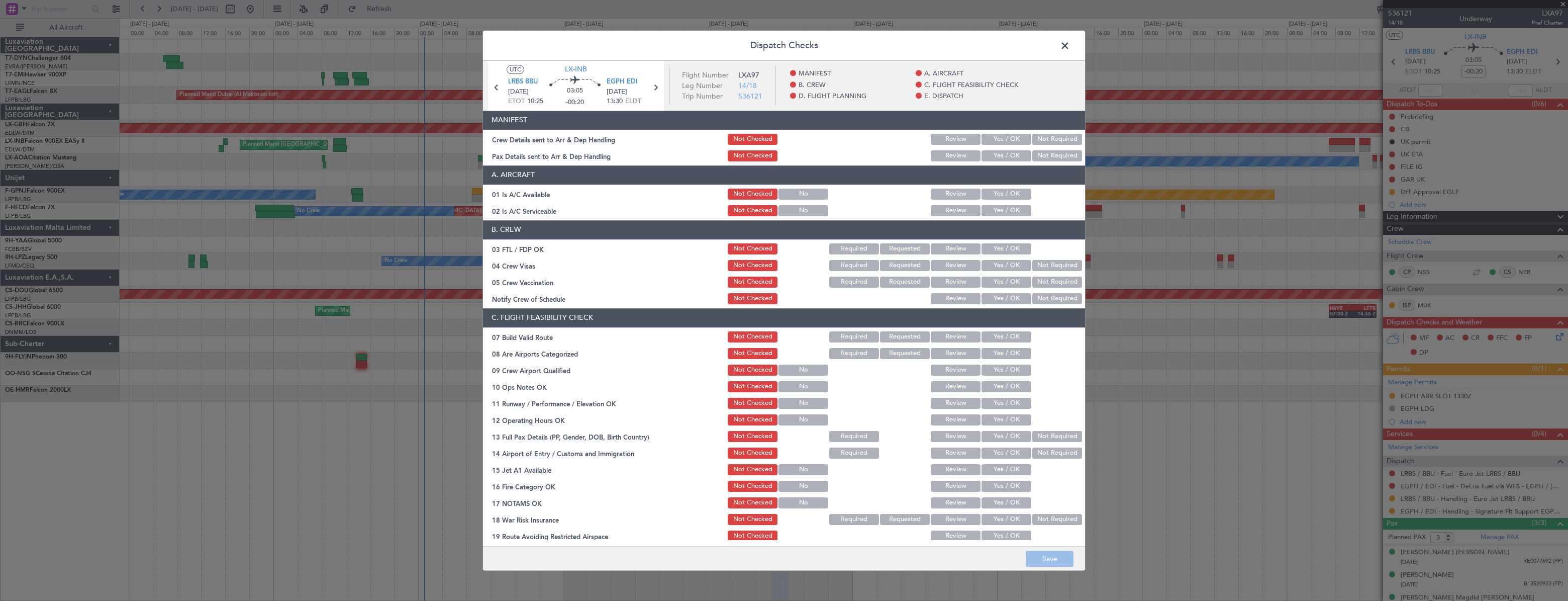
click at [1010, 144] on button "Yes / OK" at bounding box center [1006, 139] width 50 height 11
click at [1009, 157] on button "Yes / OK" at bounding box center [1006, 156] width 50 height 11
click at [1060, 558] on button "Save" at bounding box center [1049, 558] width 47 height 16
click at [1070, 48] on span at bounding box center [1070, 48] width 0 height 20
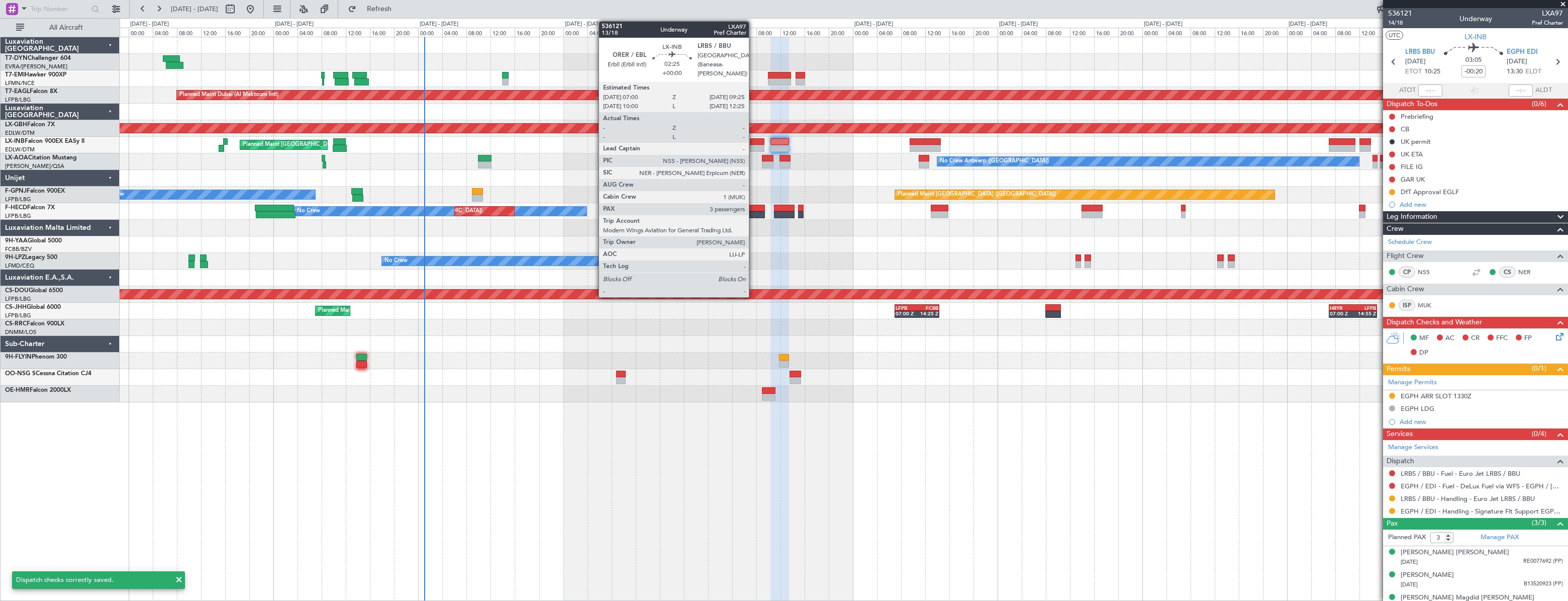
click at [754, 142] on div at bounding box center [757, 142] width 15 height 7
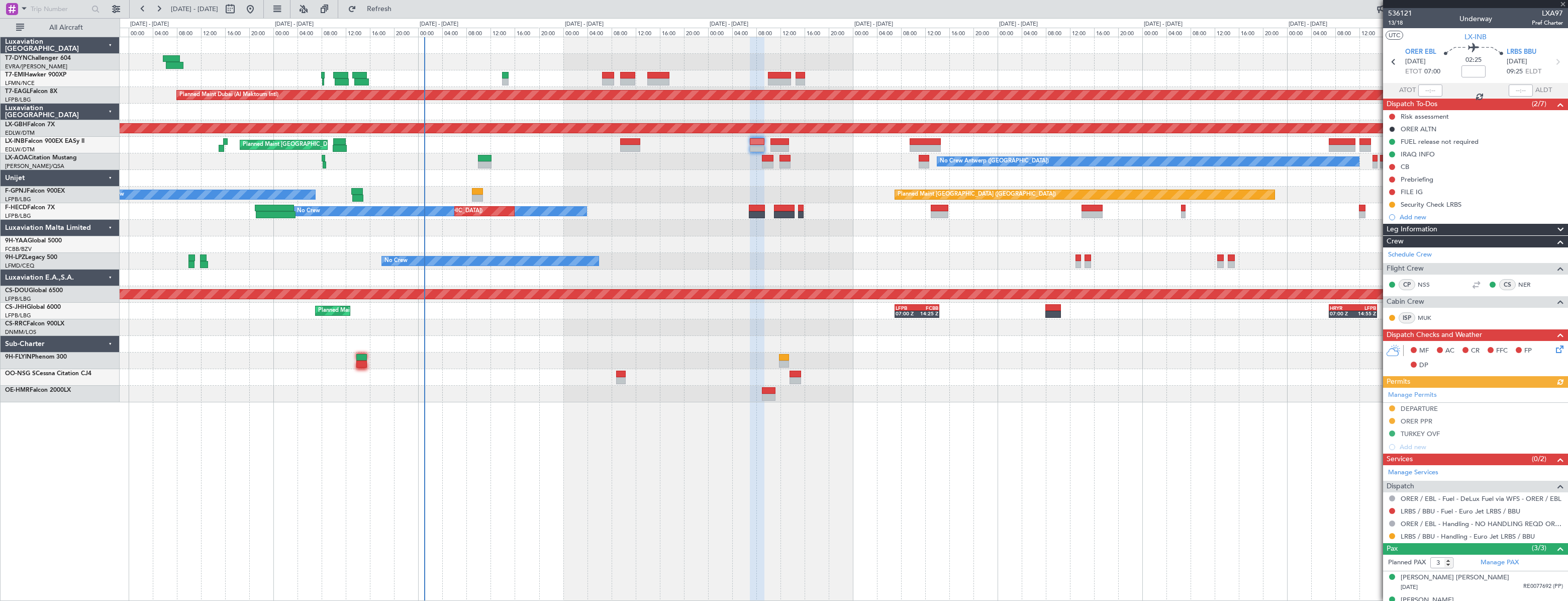
click at [1554, 347] on icon at bounding box center [1558, 347] width 8 height 8
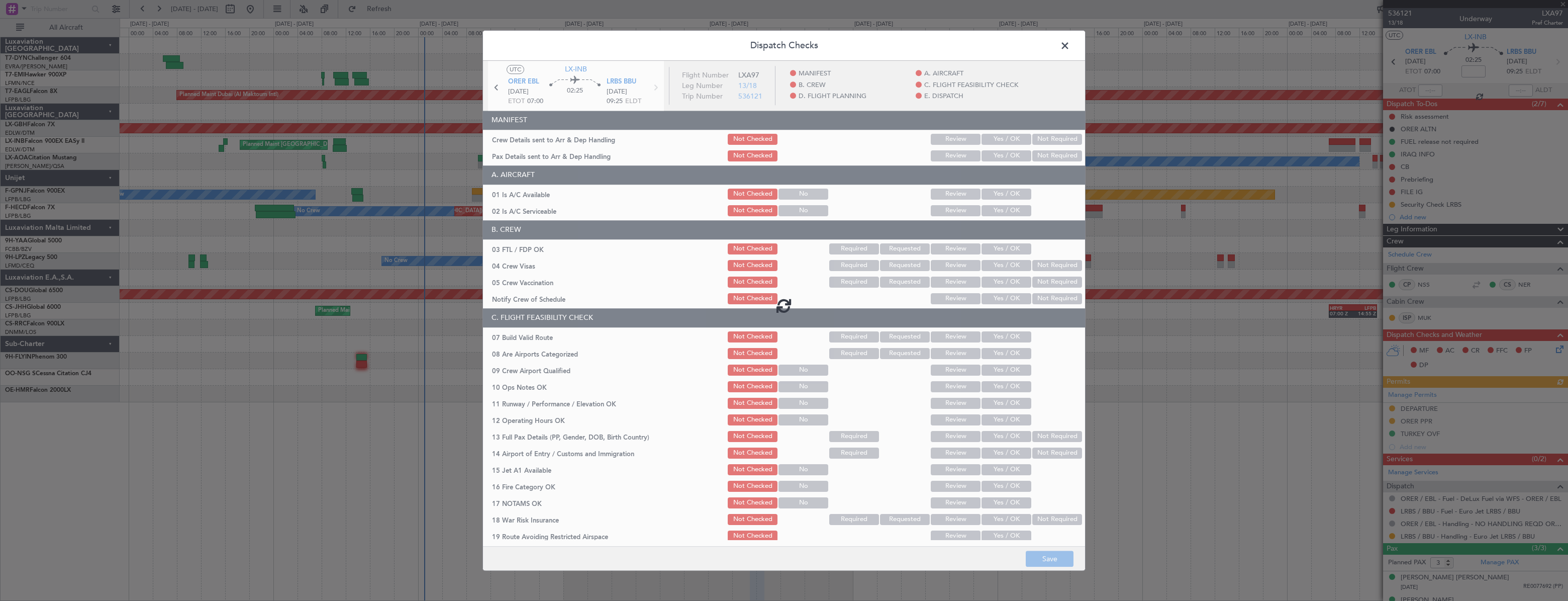
click at [999, 138] on div at bounding box center [783, 306] width 602 height 490
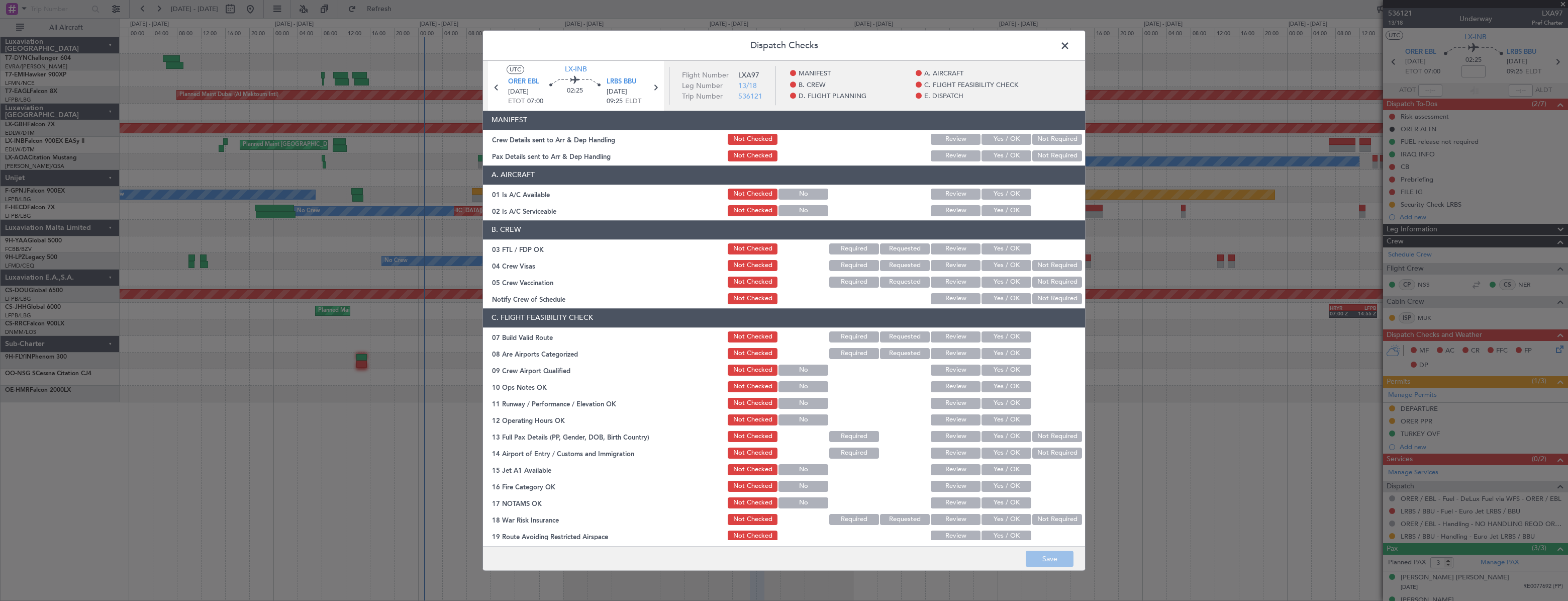
click at [1001, 142] on button "Yes / OK" at bounding box center [1006, 139] width 50 height 11
click at [1003, 153] on button "Yes / OK" at bounding box center [1006, 156] width 50 height 11
click at [1062, 550] on button "Save" at bounding box center [1049, 558] width 47 height 16
click at [1070, 40] on span at bounding box center [1070, 48] width 0 height 20
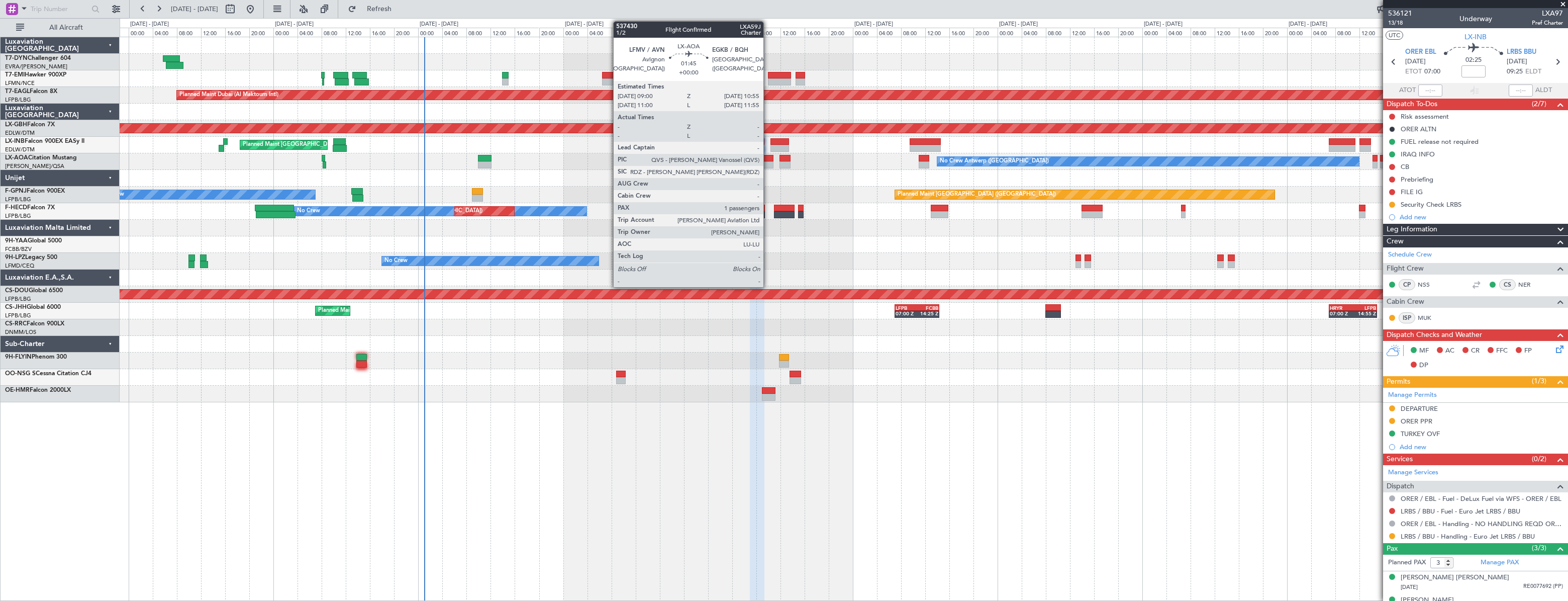
click at [768, 160] on div at bounding box center [768, 158] width 12 height 7
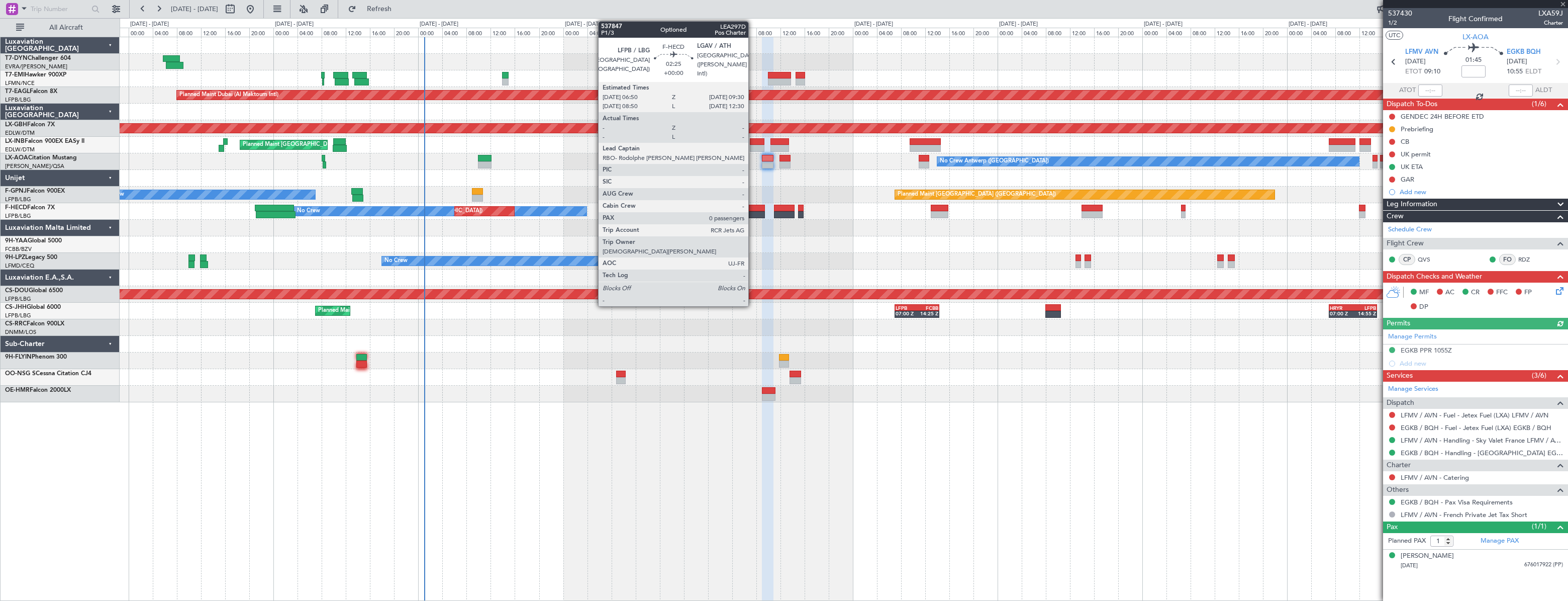
click at [753, 212] on div at bounding box center [757, 215] width 16 height 7
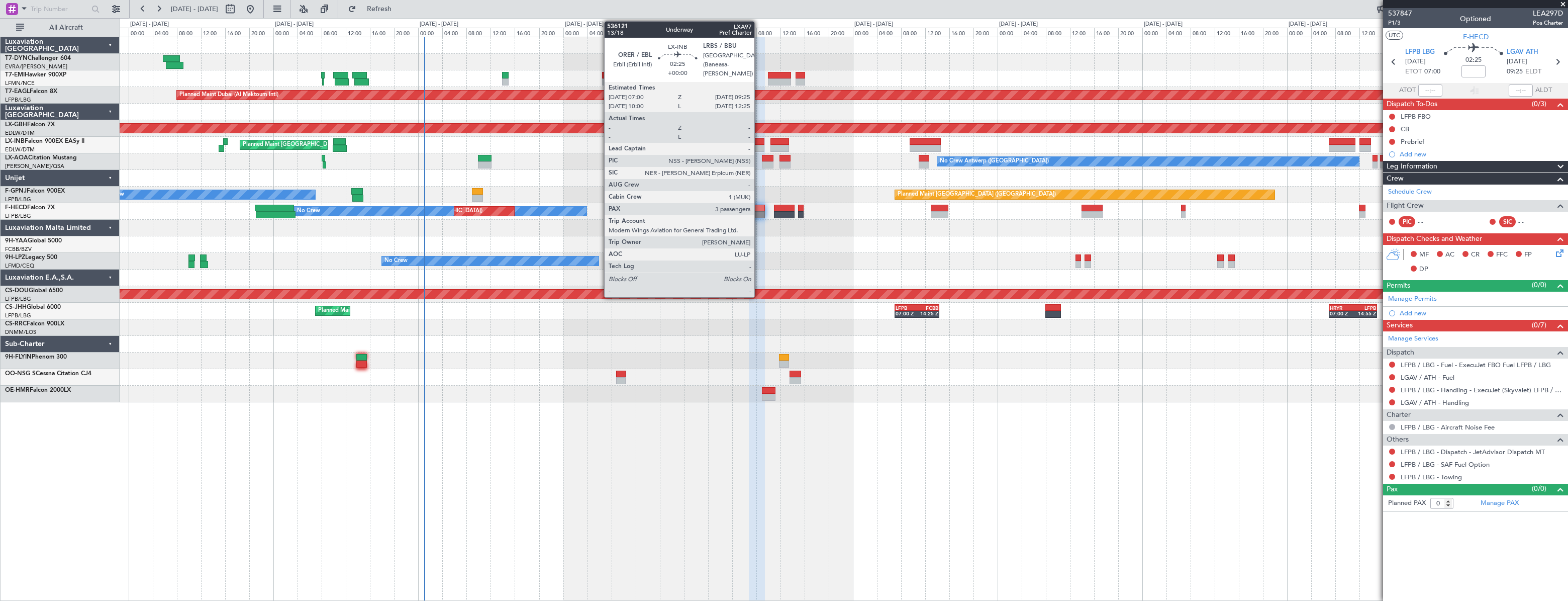
click at [759, 146] on div at bounding box center [757, 149] width 15 height 7
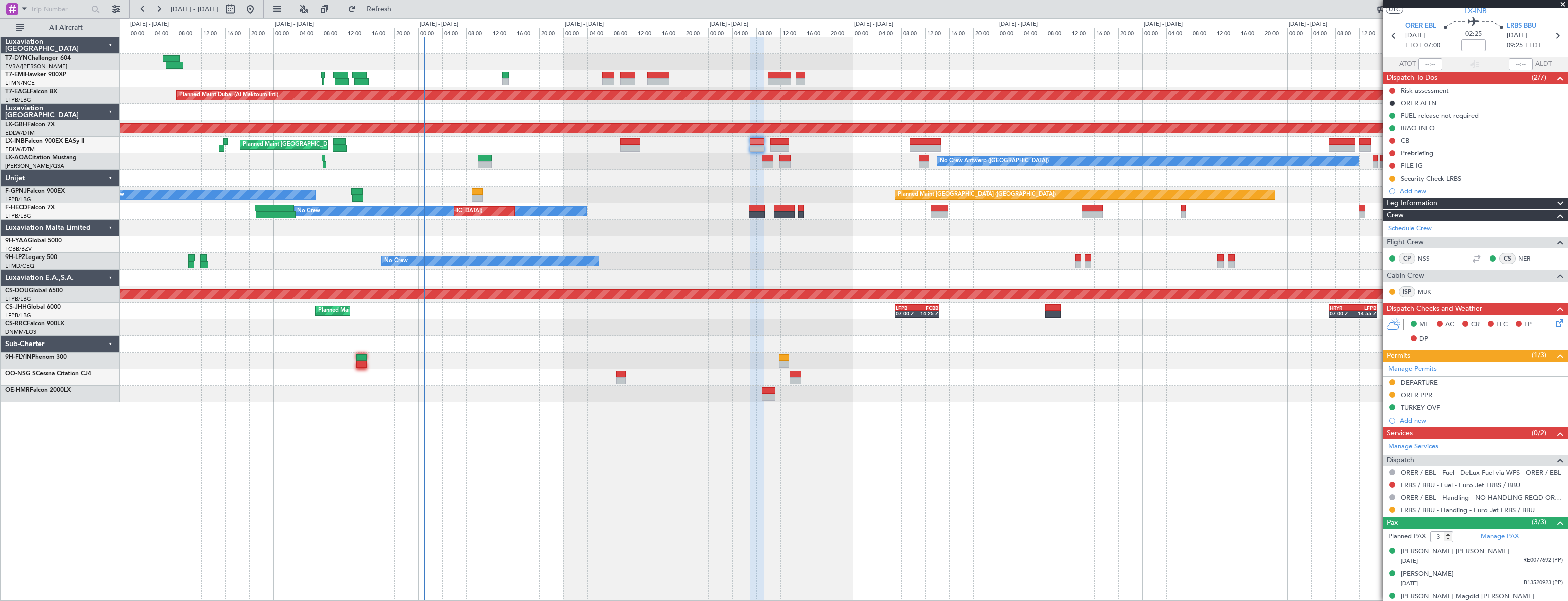
scroll to position [37, 0]
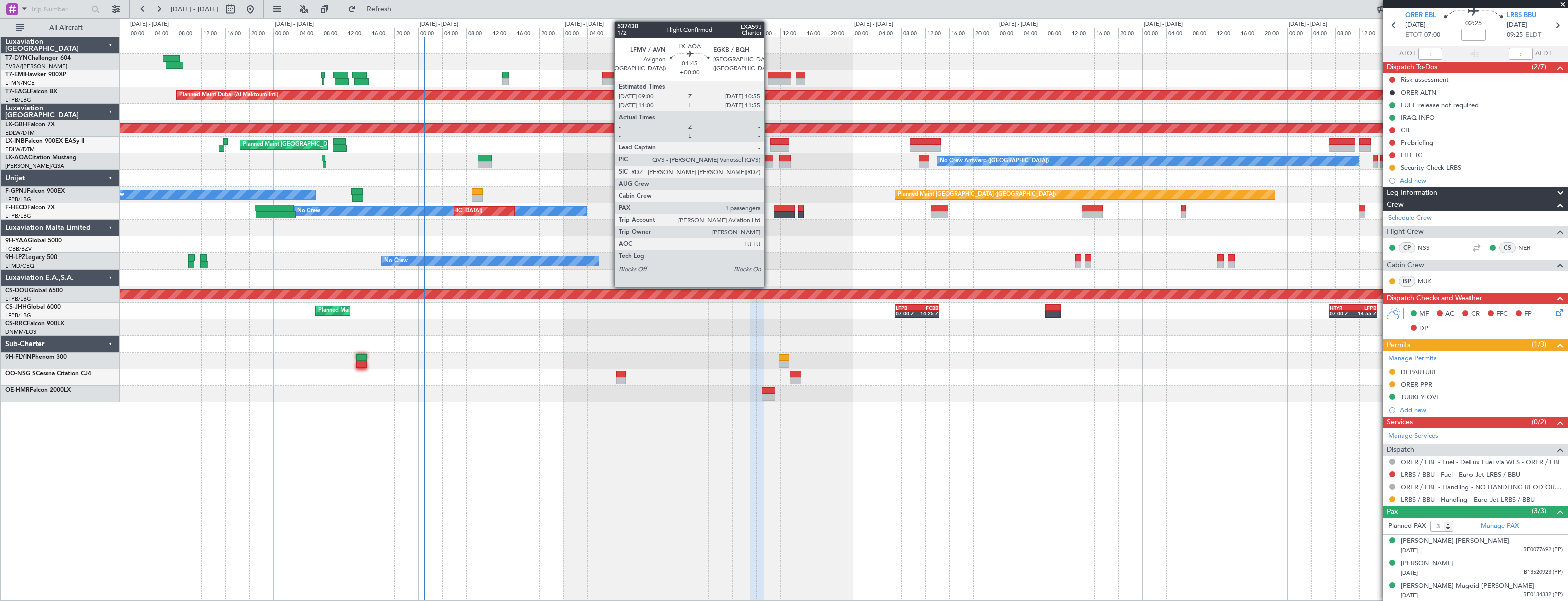
click at [769, 162] on div at bounding box center [768, 165] width 12 height 7
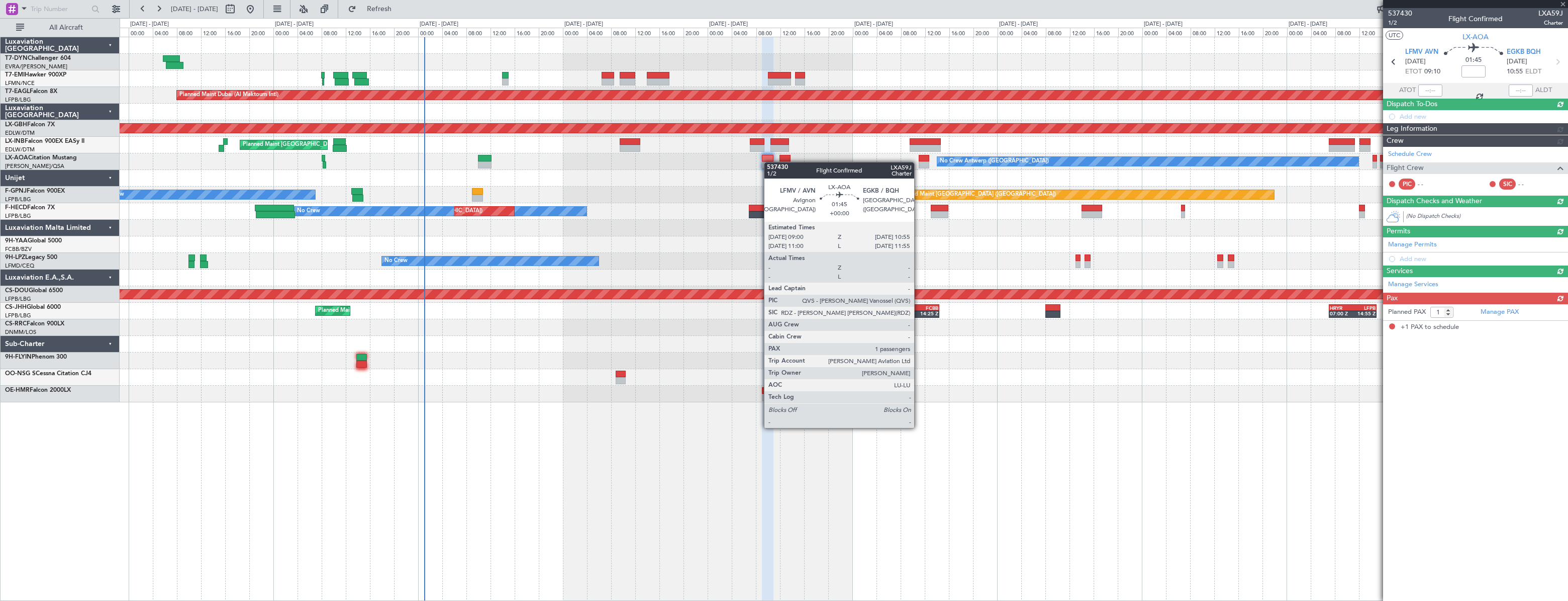
scroll to position [0, 0]
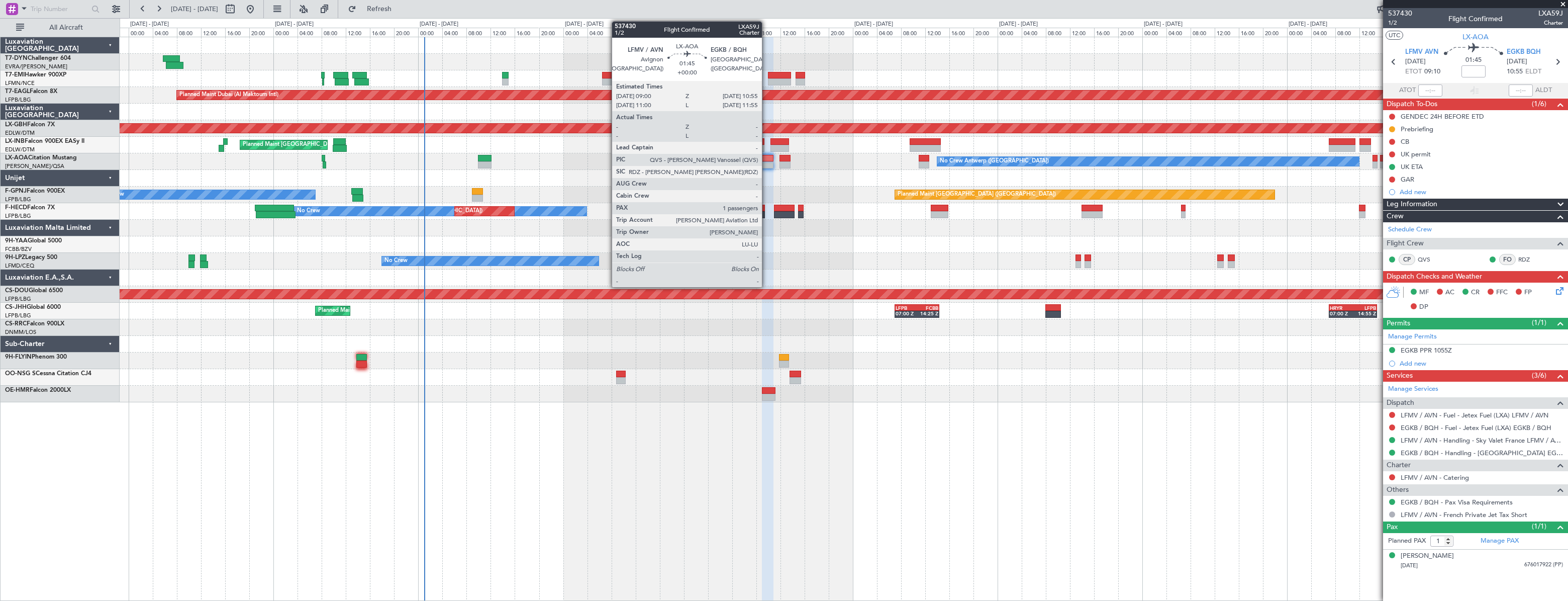
click at [766, 161] on div at bounding box center [768, 165] width 12 height 7
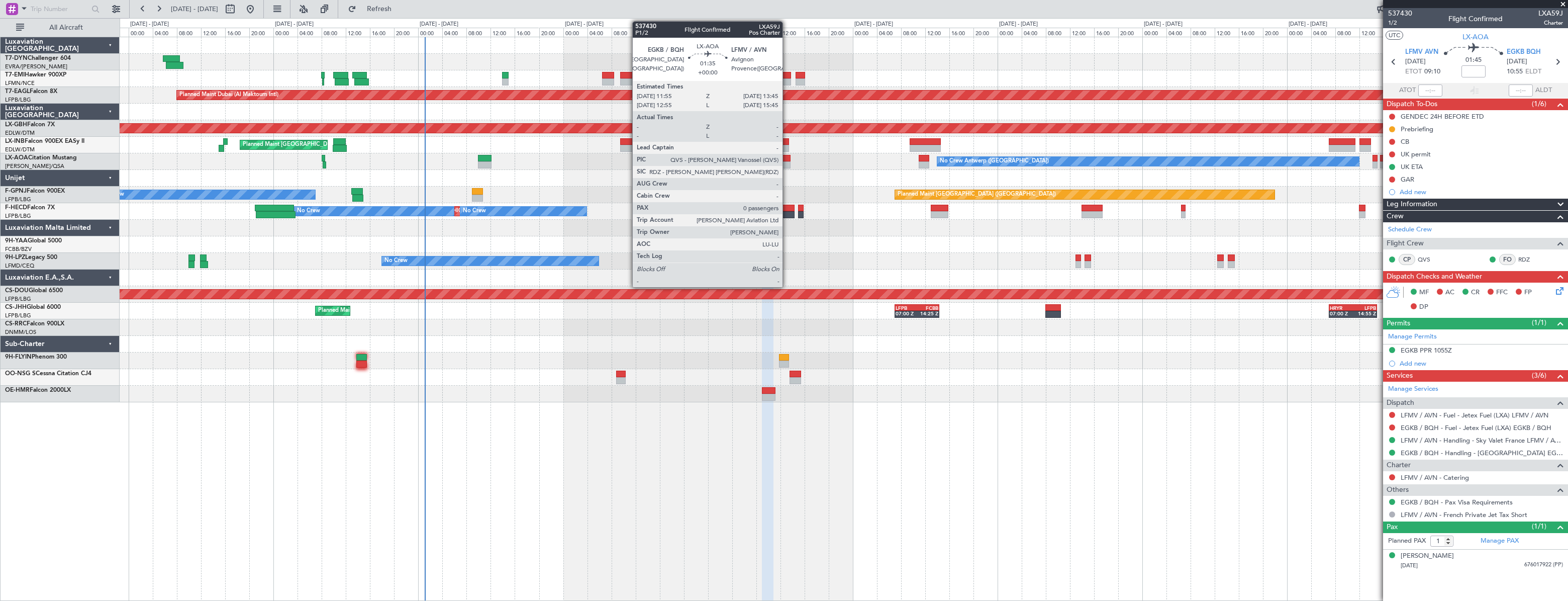
click at [787, 160] on div at bounding box center [785, 158] width 12 height 7
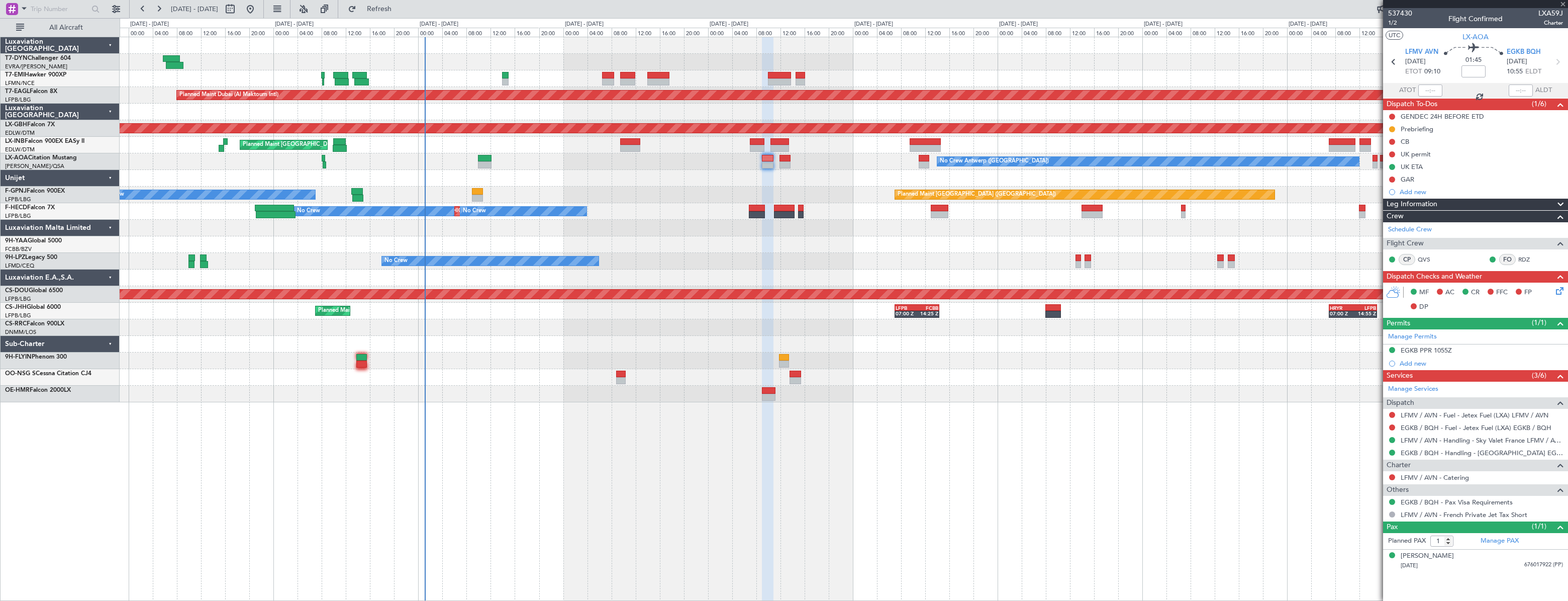
type input "0"
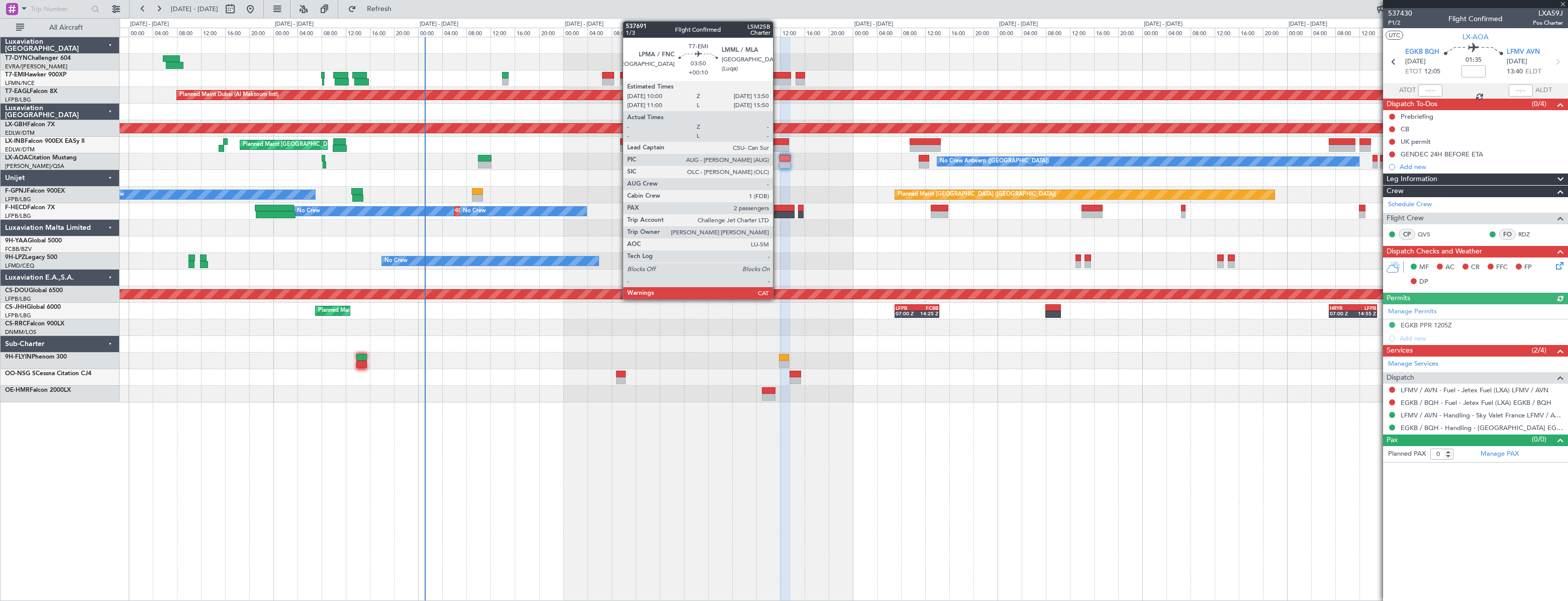
click at [777, 76] on div at bounding box center [780, 76] width 24 height 7
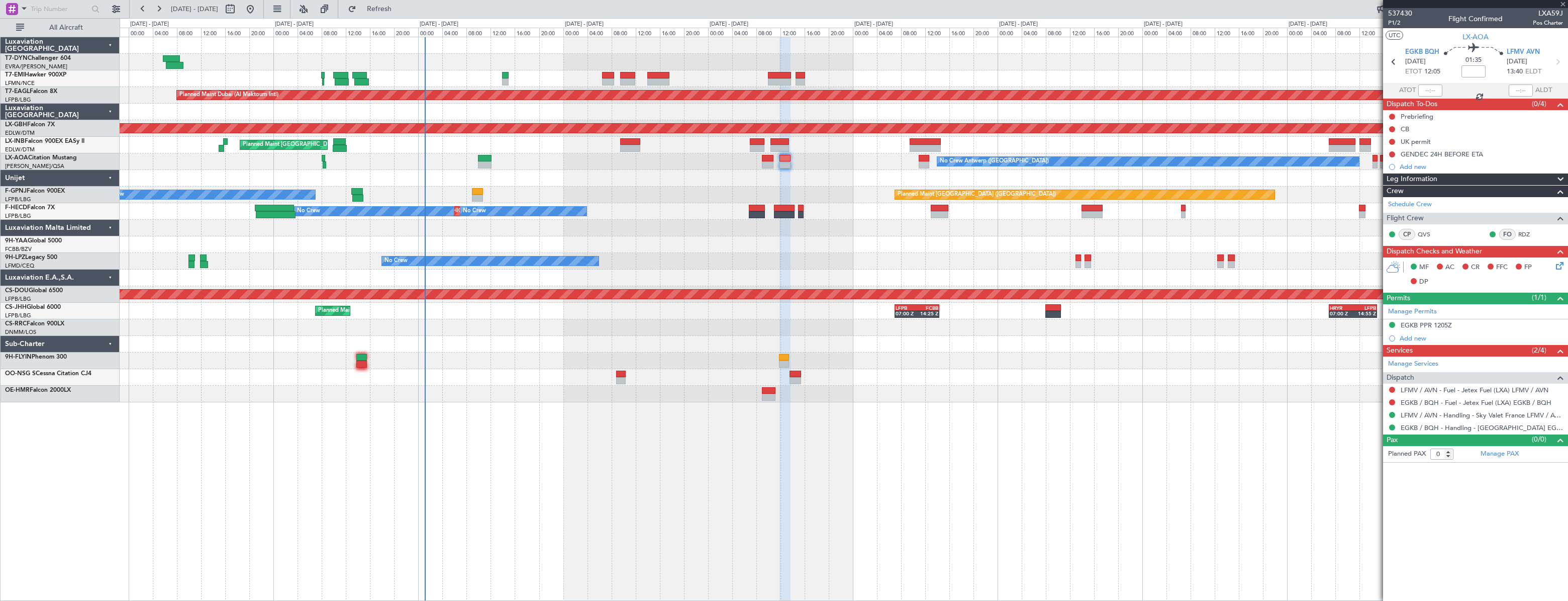
type input "+00:10"
type input "2"
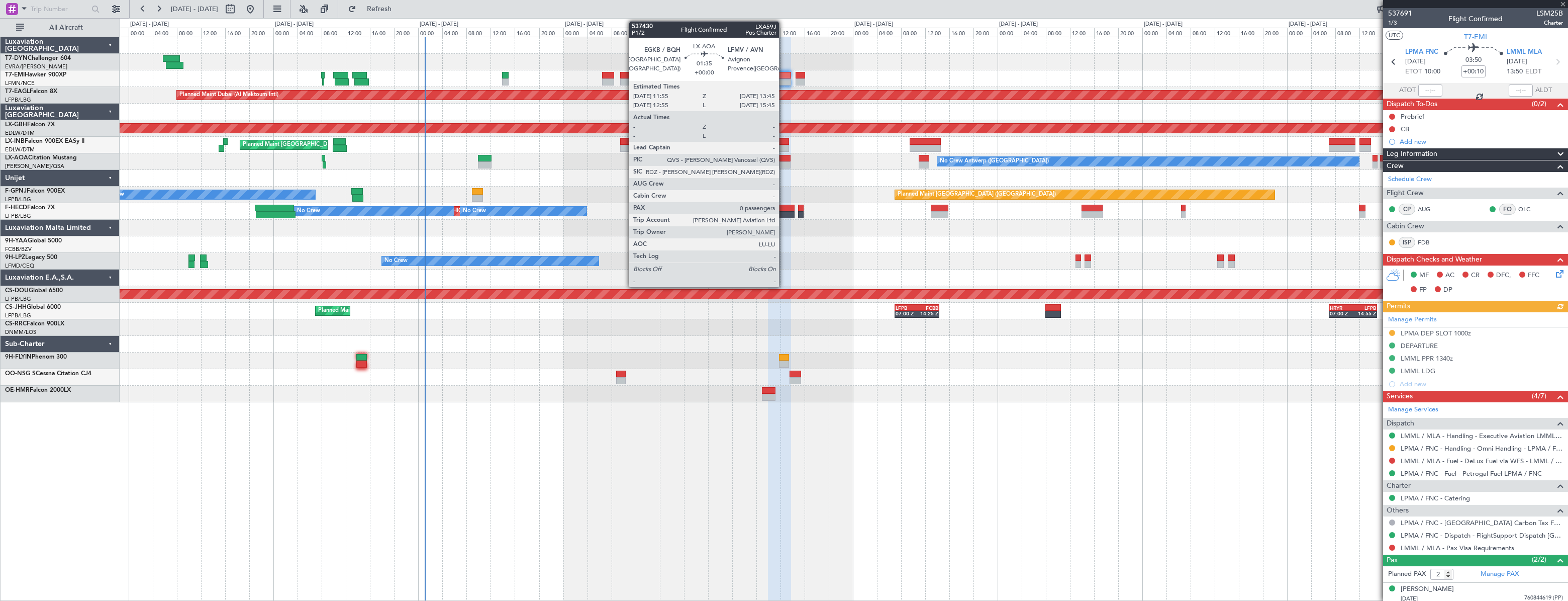
click at [783, 161] on div at bounding box center [785, 165] width 12 height 7
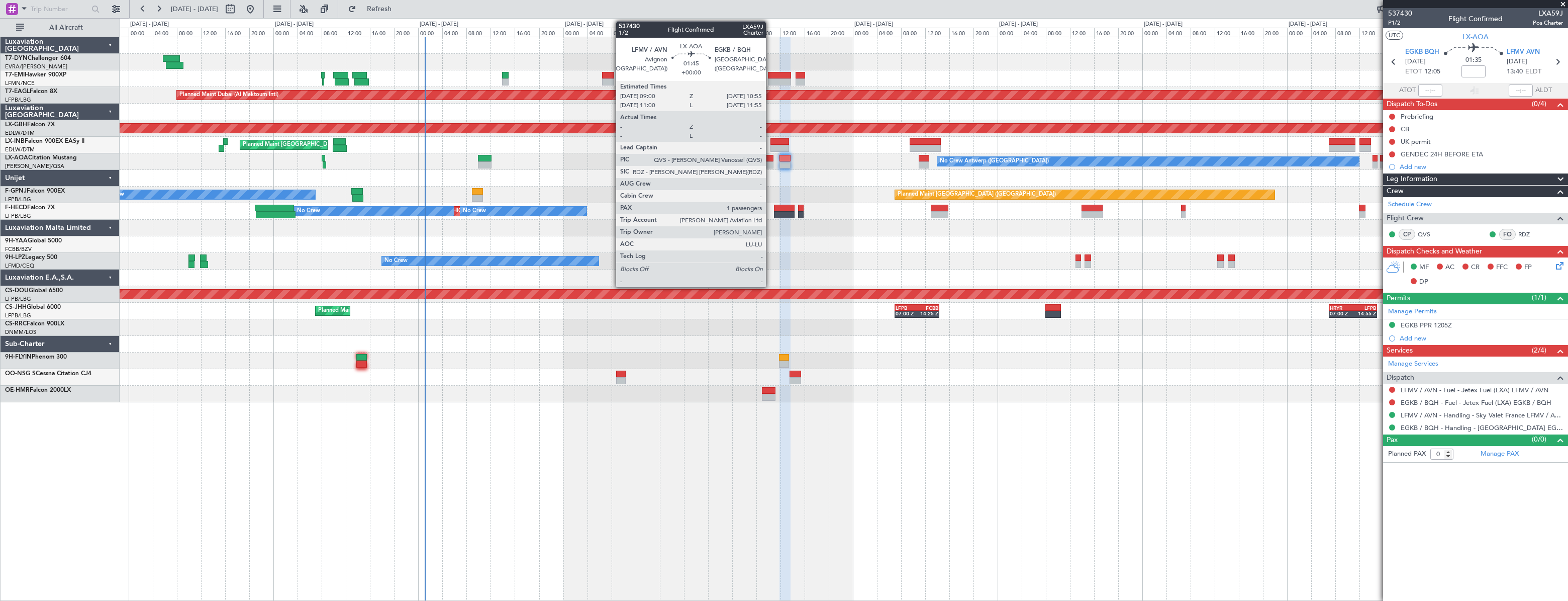
click at [771, 160] on div at bounding box center [768, 158] width 12 height 7
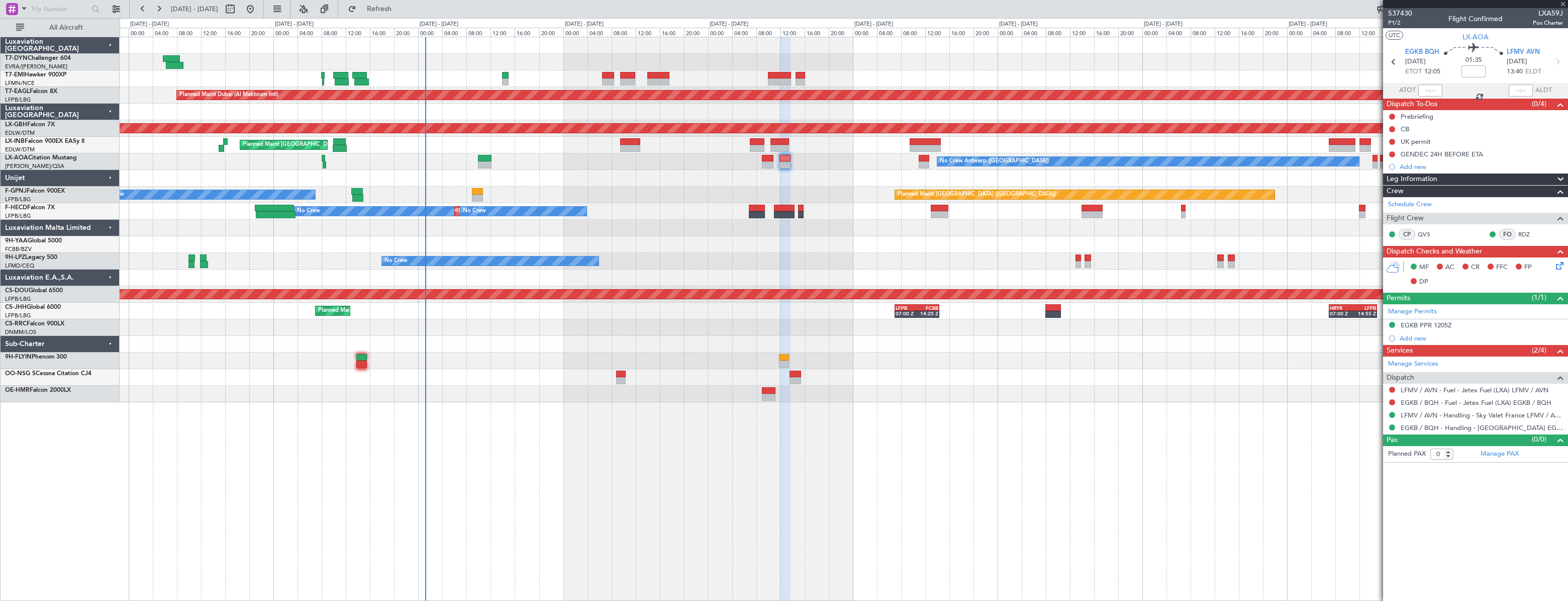
type input "1"
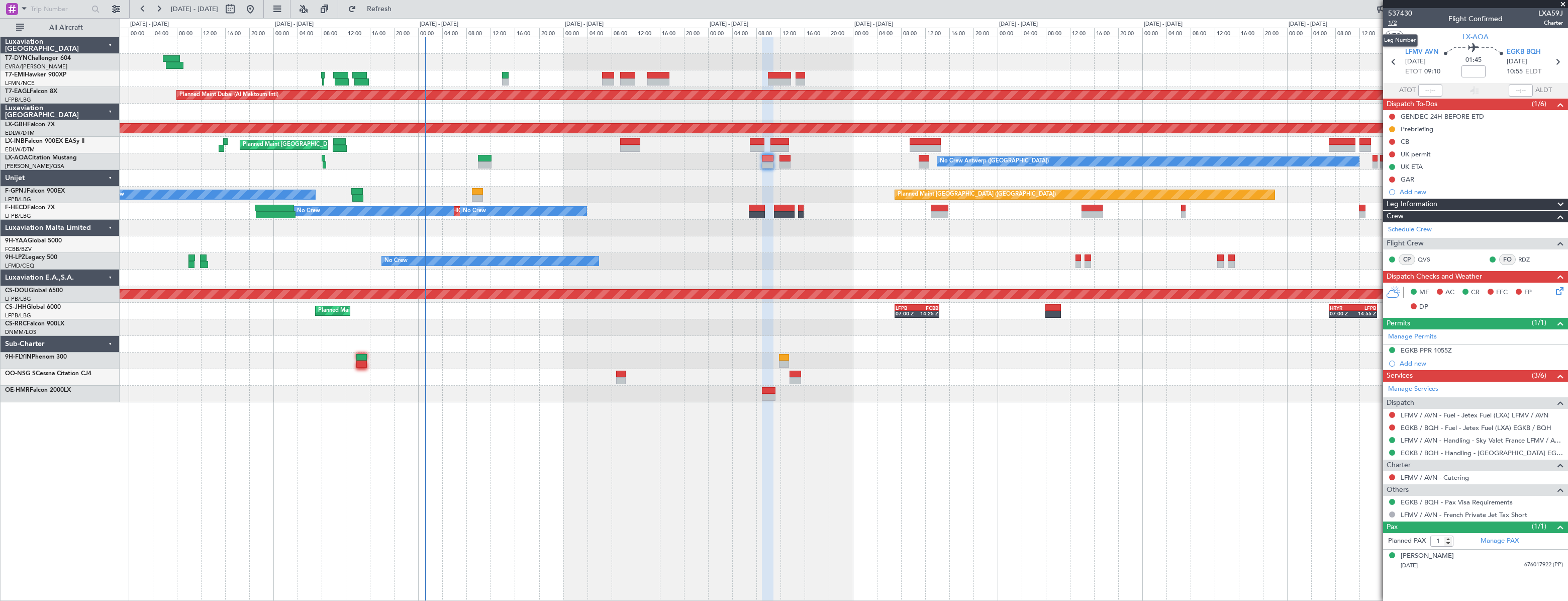
click at [1395, 21] on span "1/2" at bounding box center [1400, 23] width 24 height 9
click at [1423, 441] on link "LFMV / AVN - Handling - Sky Valet France LFMV / AVN **MY HANDLING**" at bounding box center [1482, 440] width 163 height 9
click at [1432, 453] on link "EGKB / BQH - Handling - [GEOGRAPHIC_DATA] EGKB / [GEOGRAPHIC_DATA]" at bounding box center [1482, 452] width 163 height 9
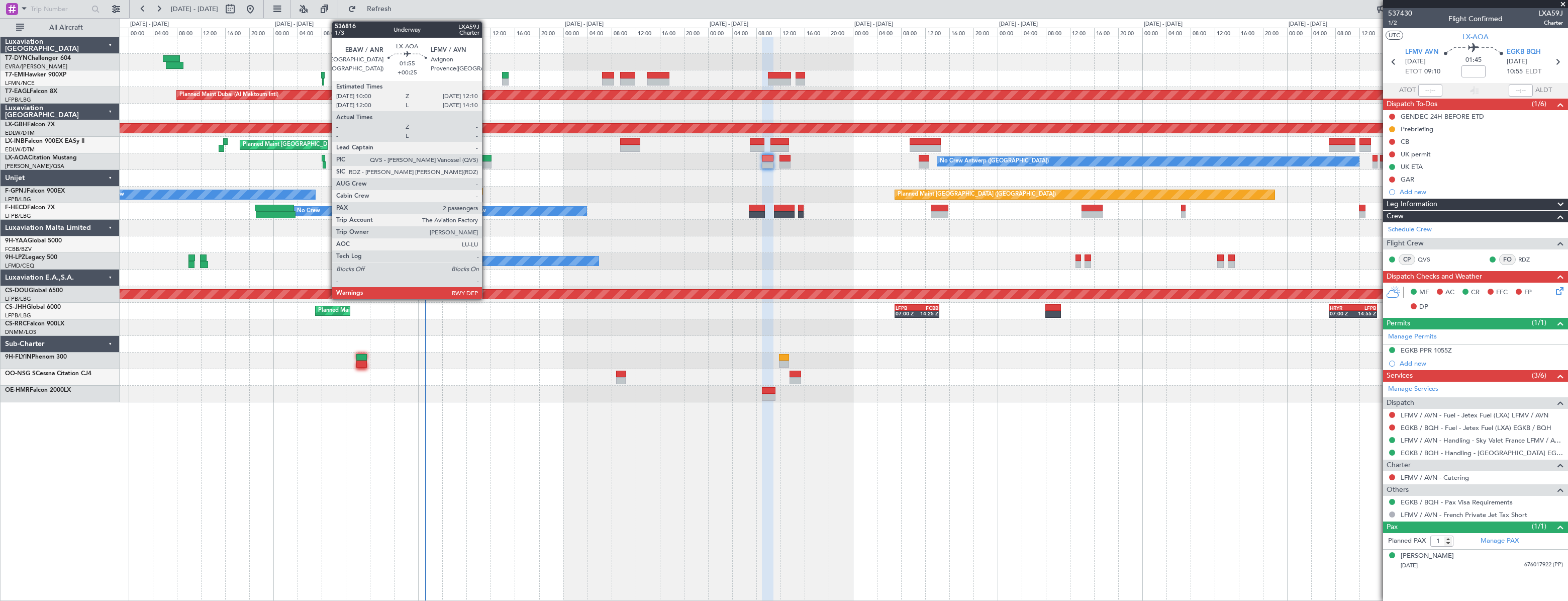
click at [486, 157] on div at bounding box center [485, 158] width 13 height 7
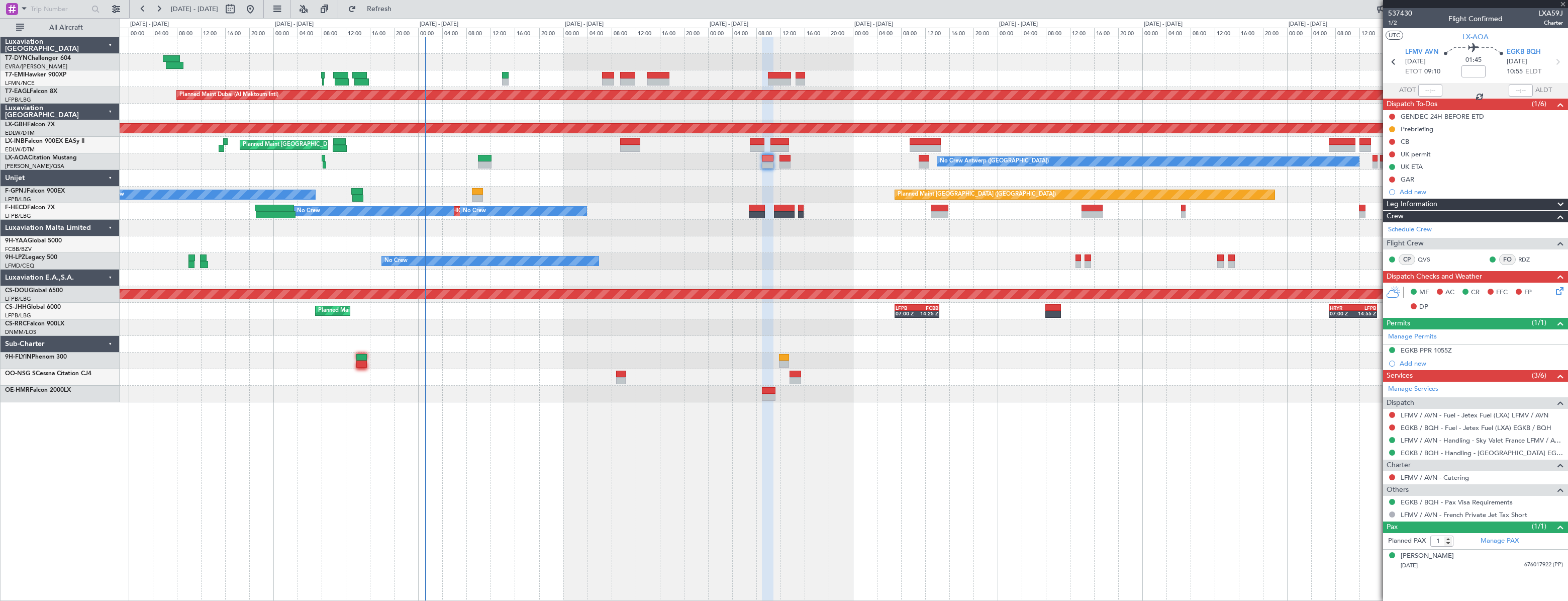
type input "+00:25"
type input "2"
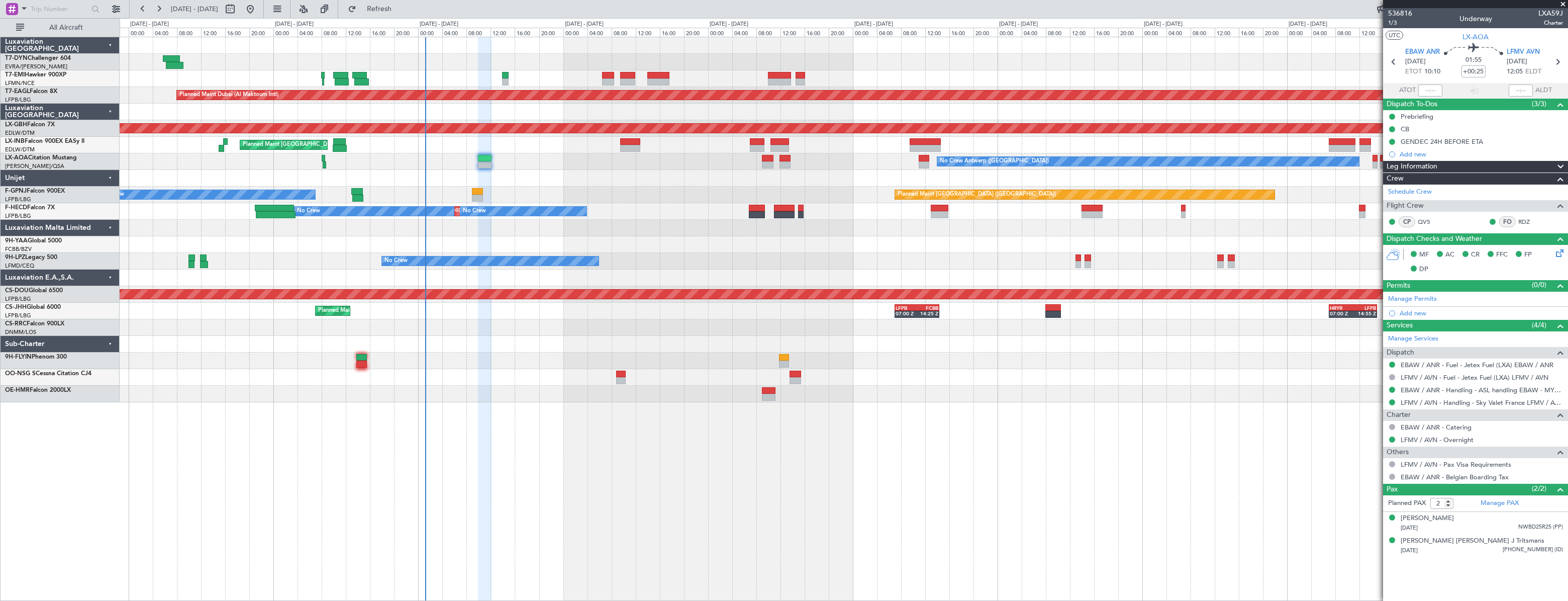
drag, startPoint x: 1423, startPoint y: 403, endPoint x: 1105, endPoint y: 402, distance: 318.0
click at [1105, 402] on fb-app "[DATE] - [DATE] Refresh Quick Links All Aircraft Planned Maint [GEOGRAPHIC_DATA…" at bounding box center [784, 304] width 1568 height 593
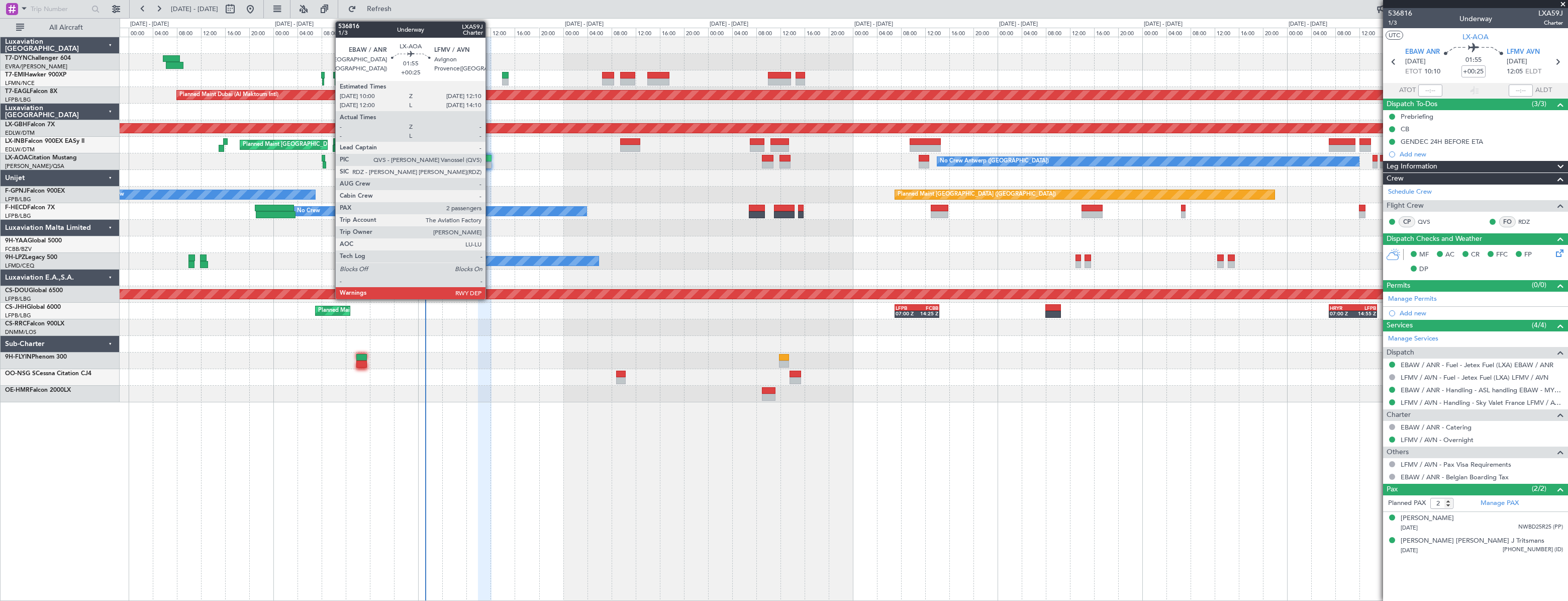
click at [490, 160] on div at bounding box center [485, 158] width 13 height 7
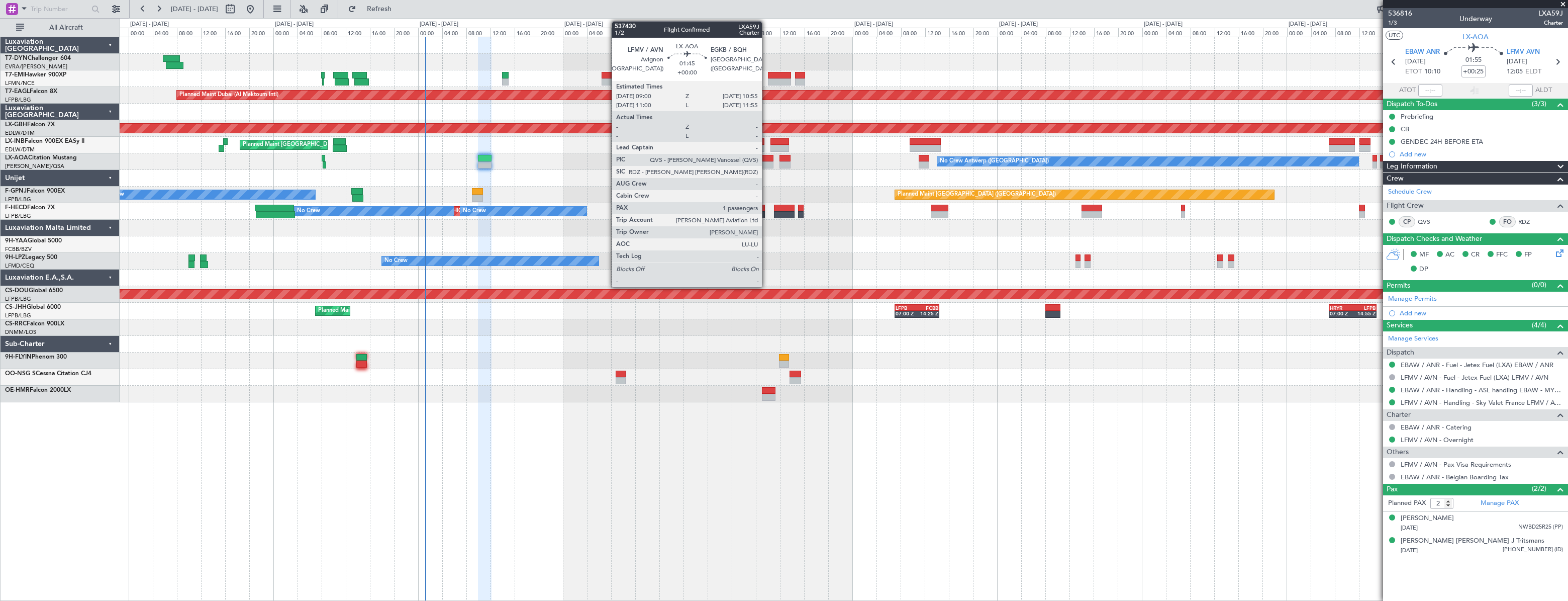
click at [766, 156] on div at bounding box center [768, 158] width 12 height 7
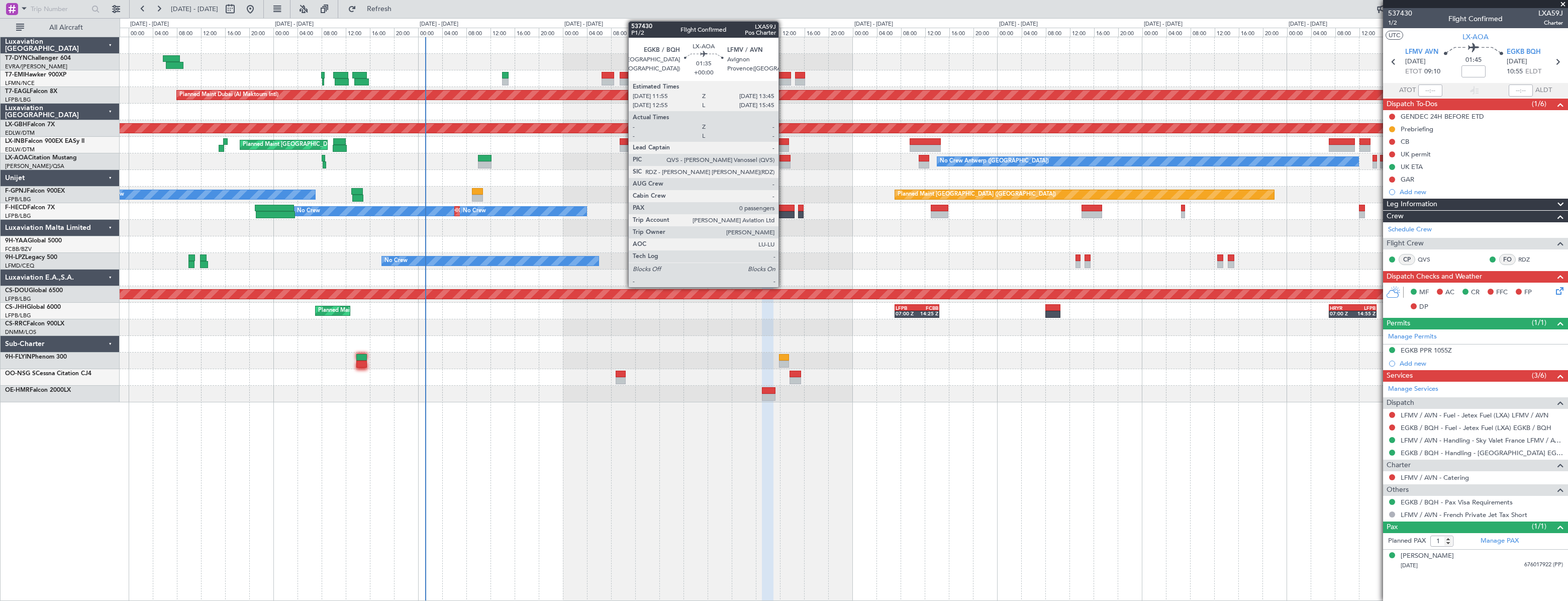
click at [783, 157] on div at bounding box center [785, 158] width 12 height 7
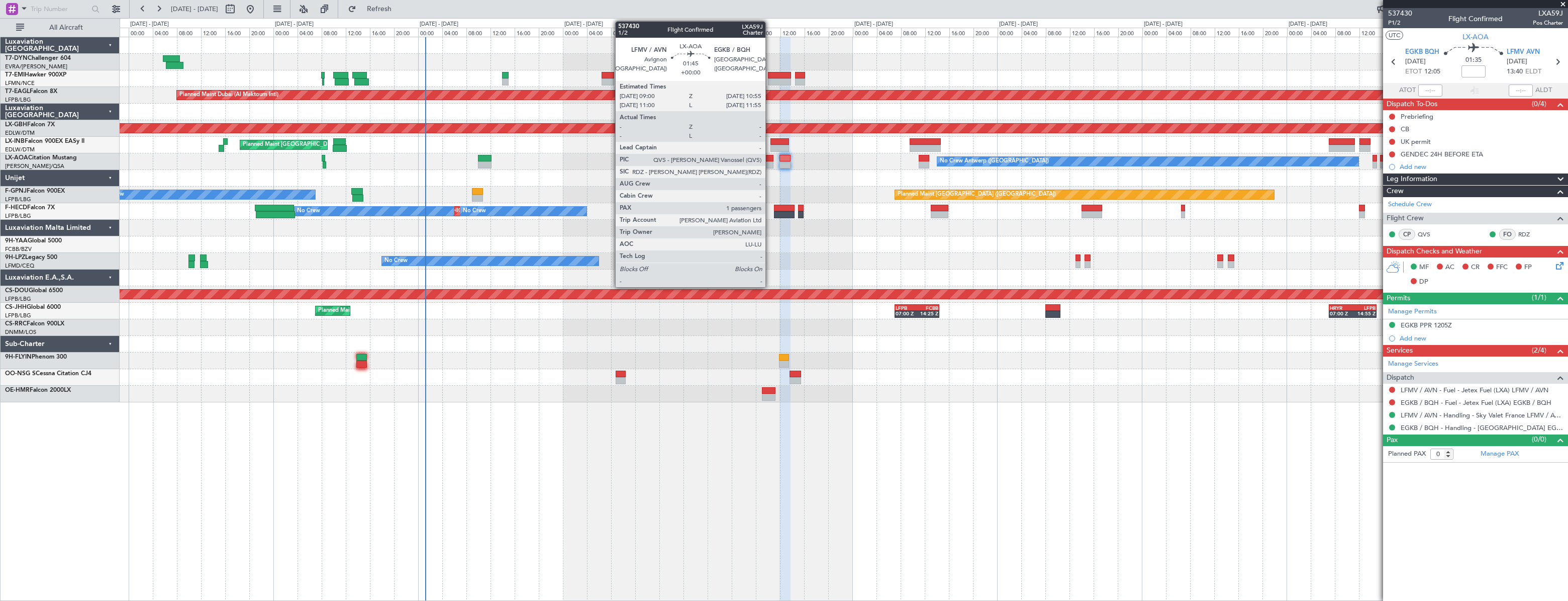
click at [770, 160] on div at bounding box center [768, 158] width 12 height 7
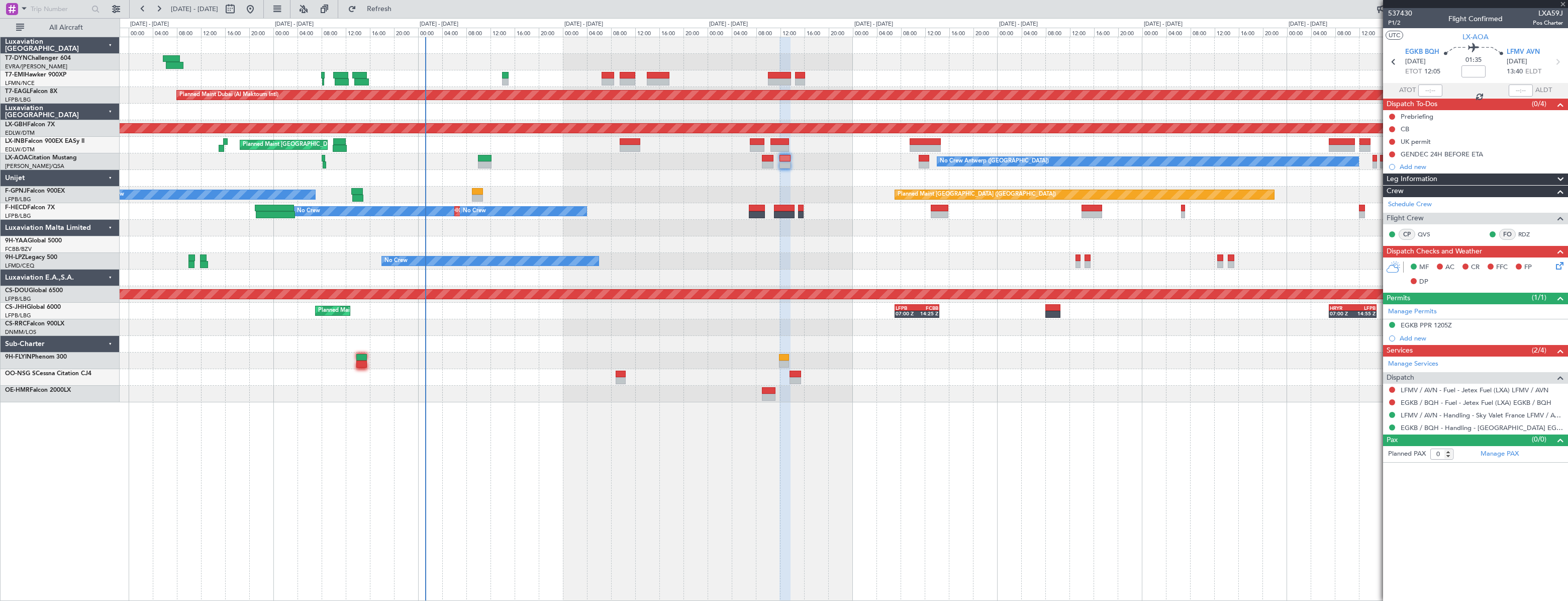
type input "1"
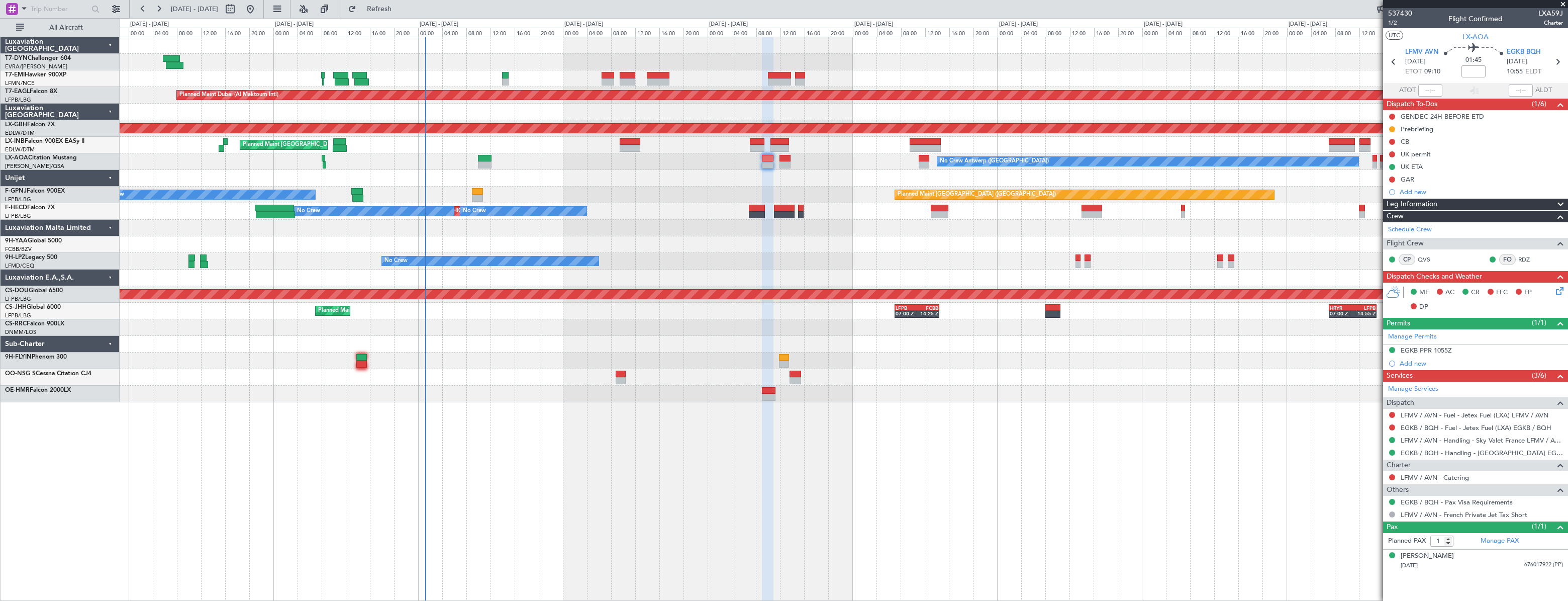
click at [747, 231] on div "Planned Maint [GEOGRAPHIC_DATA] Planned Maint [GEOGRAPHIC_DATA] (Al Maktoum Int…" at bounding box center [844, 219] width 1447 height 365
